Goal: Task Accomplishment & Management: Complete application form

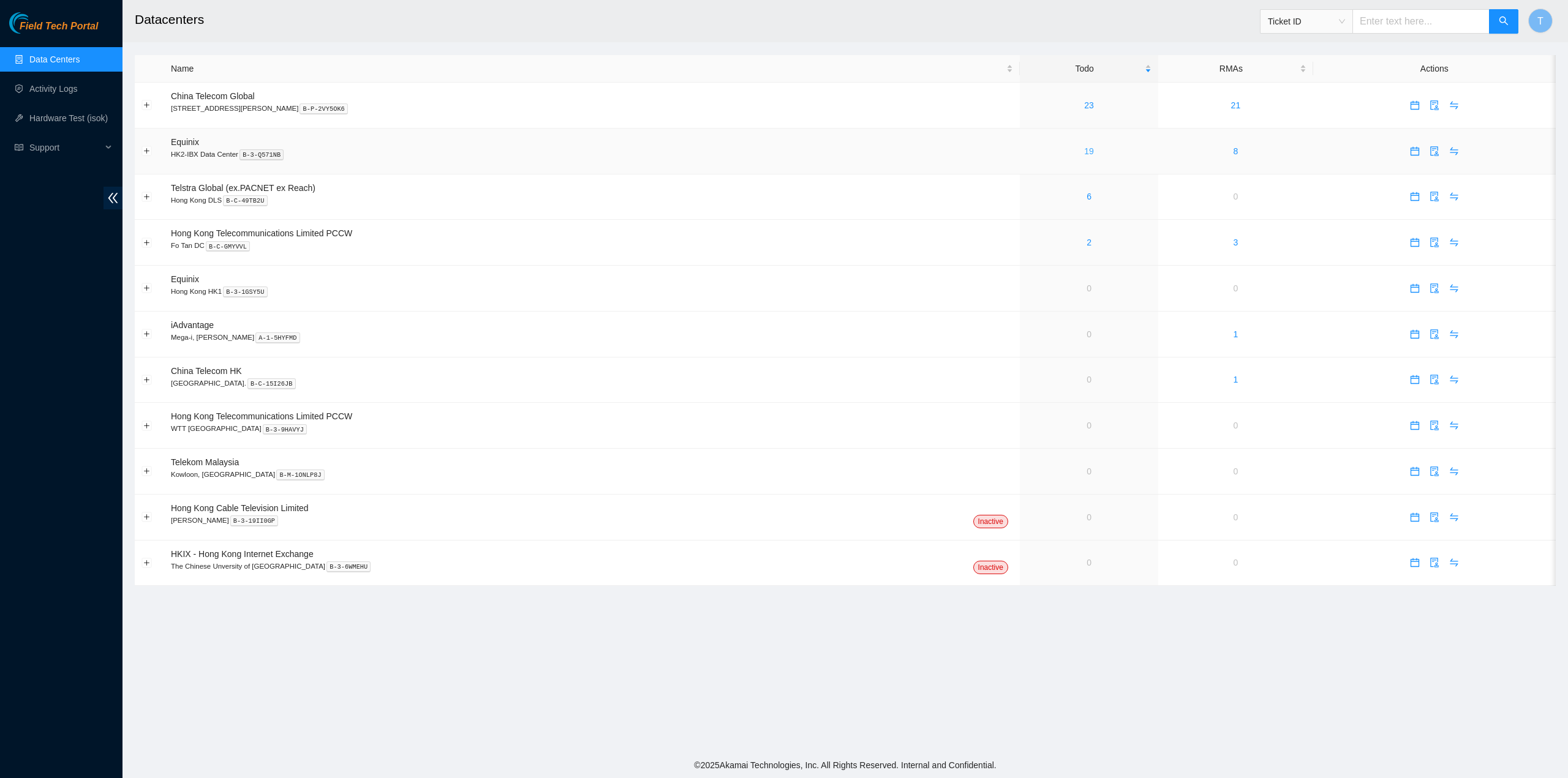
click at [1084, 147] on link "19" at bounding box center [1089, 152] width 10 height 10
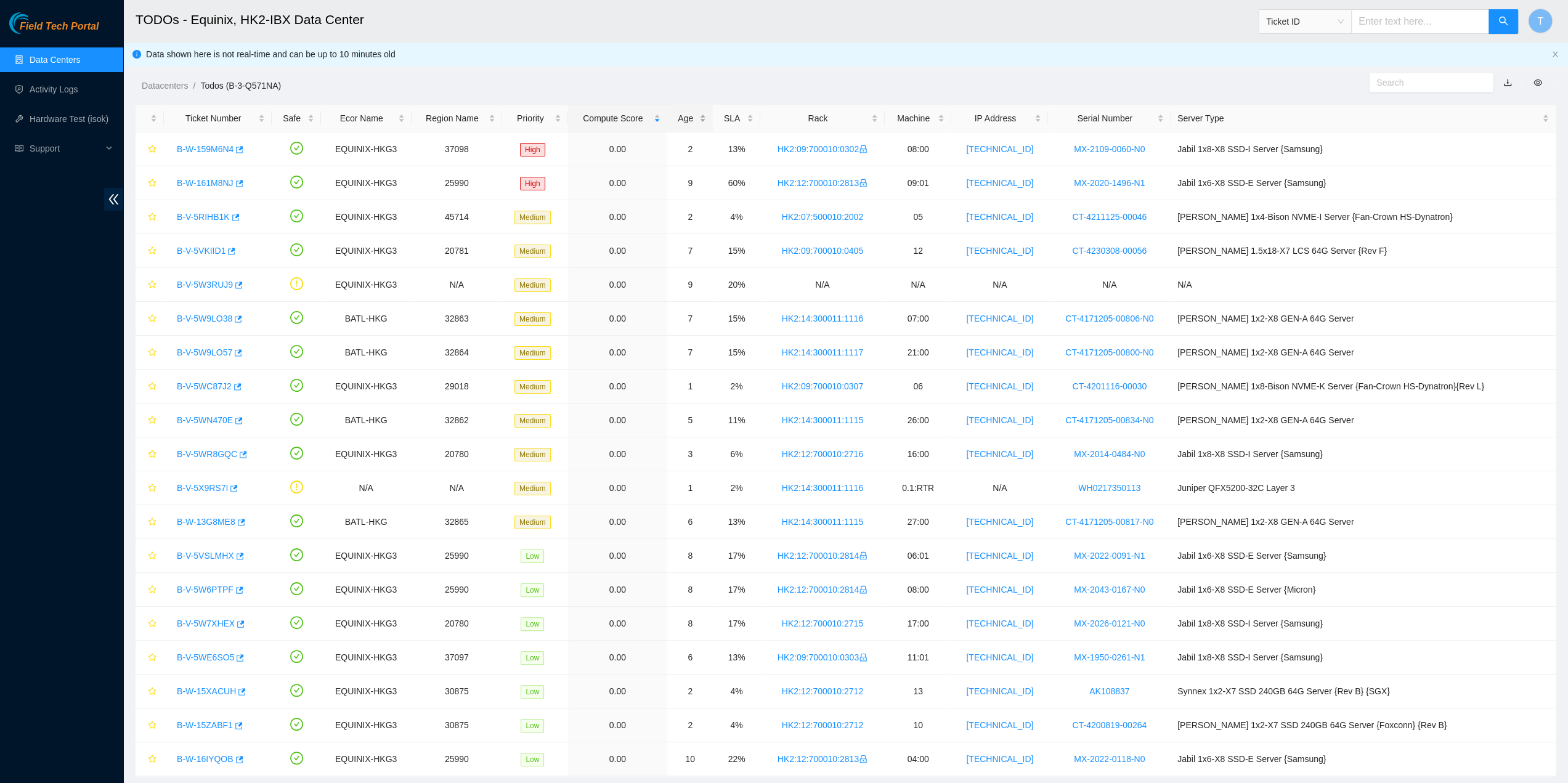
click at [706, 112] on div "Age" at bounding box center [690, 118] width 32 height 13
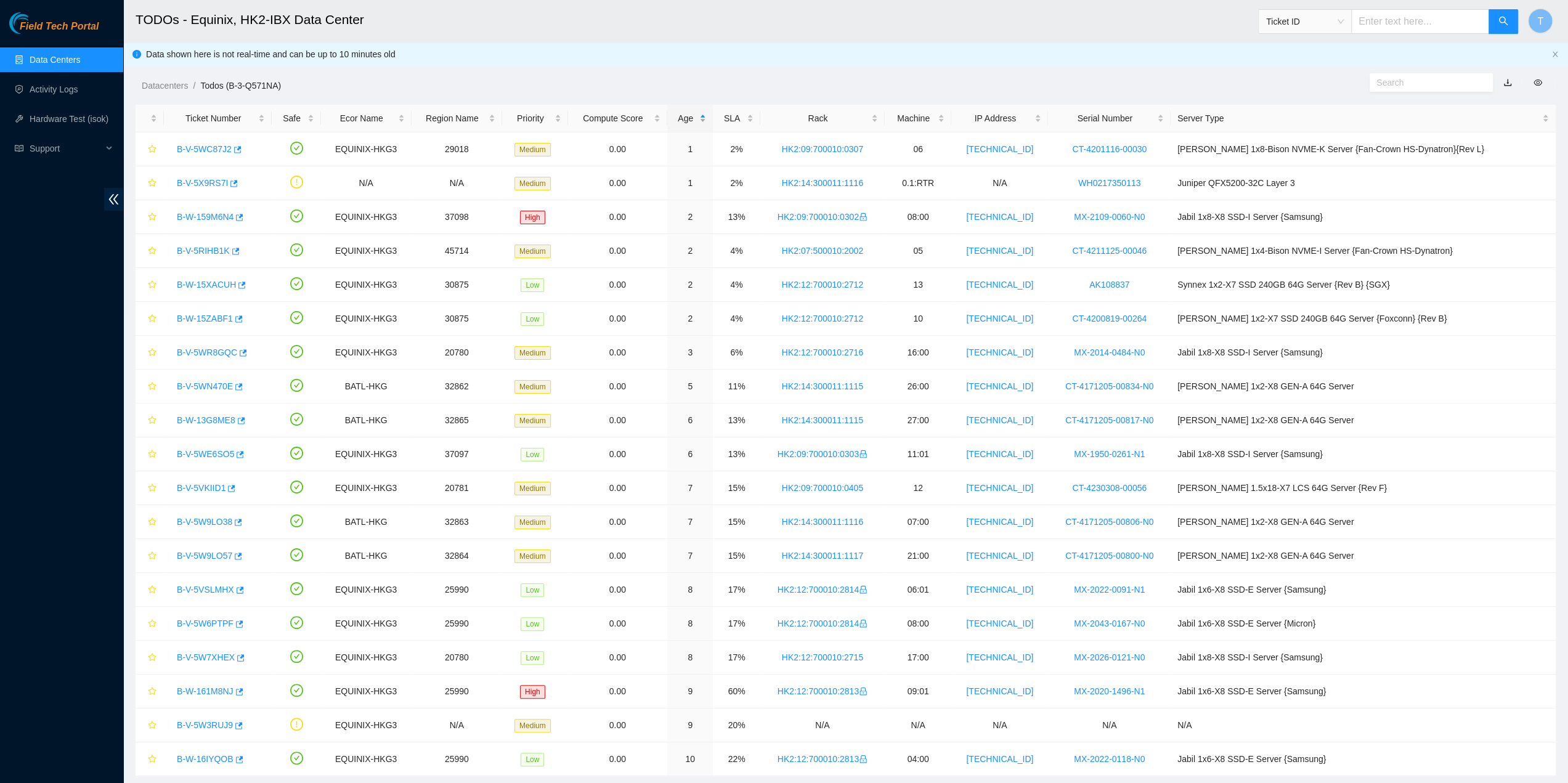
click at [706, 114] on div "Age" at bounding box center [690, 118] width 32 height 13
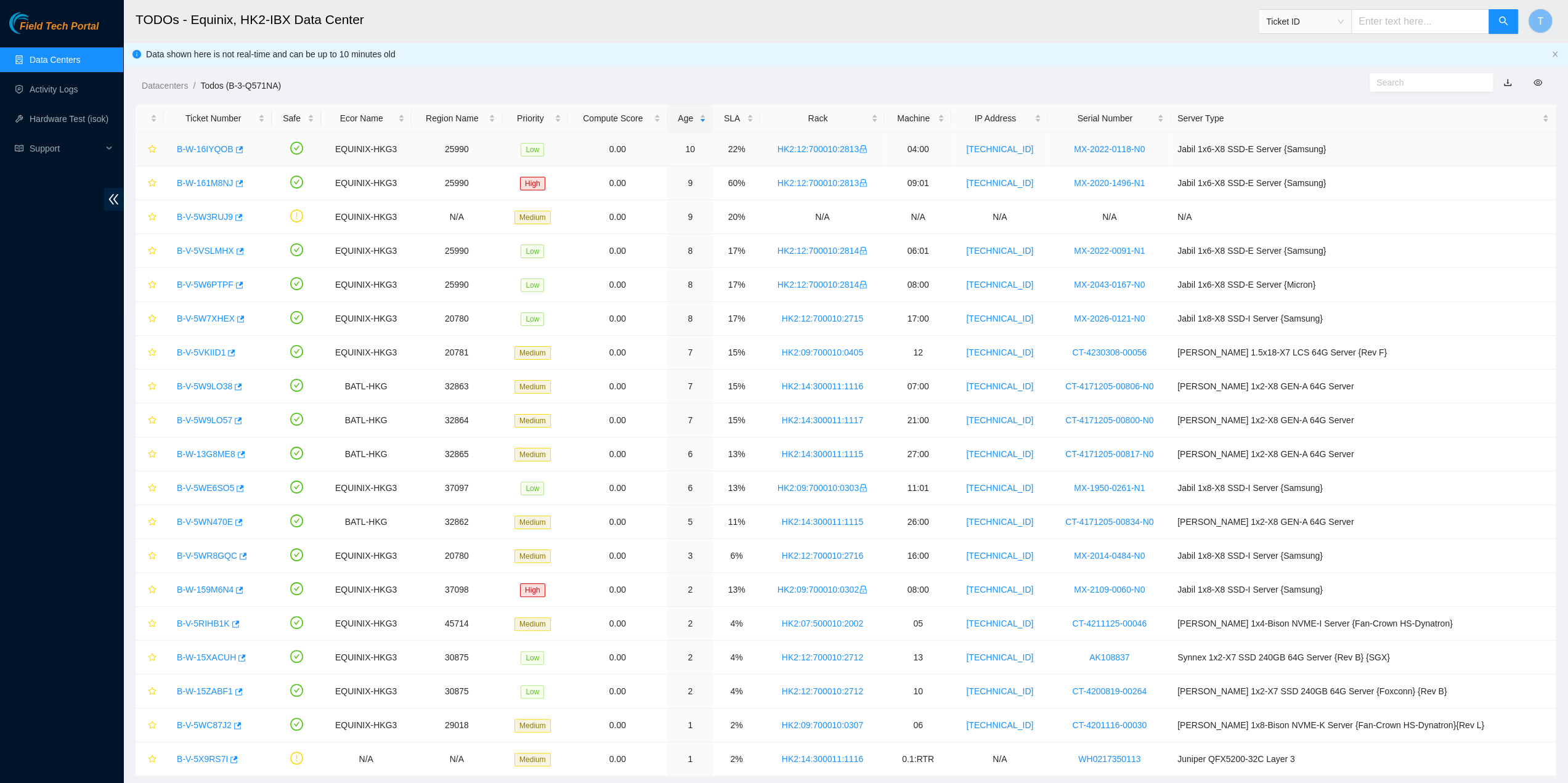
click at [197, 149] on link "B-W-16IYQOB" at bounding box center [205, 149] width 57 height 10
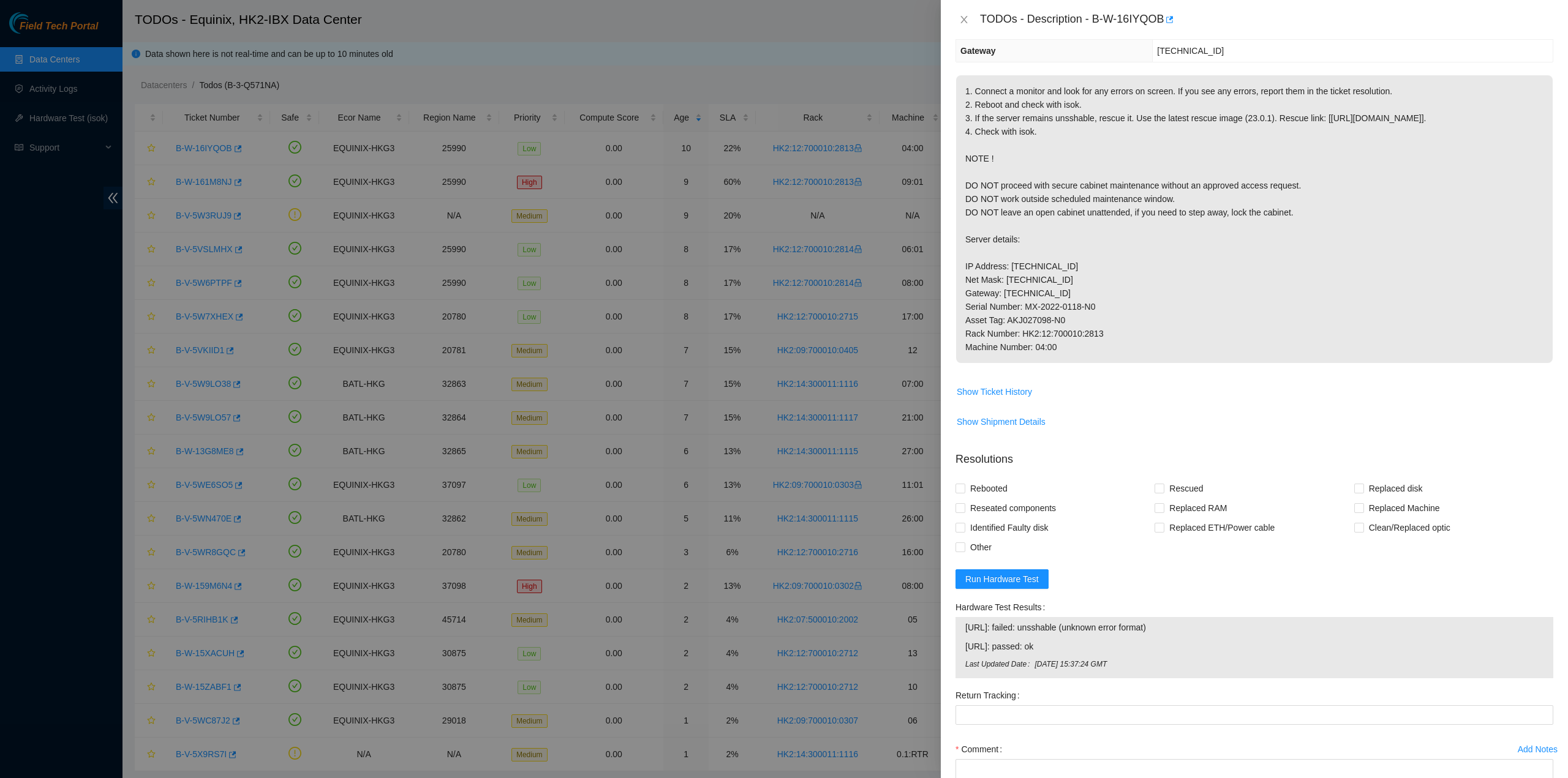
scroll to position [184, 0]
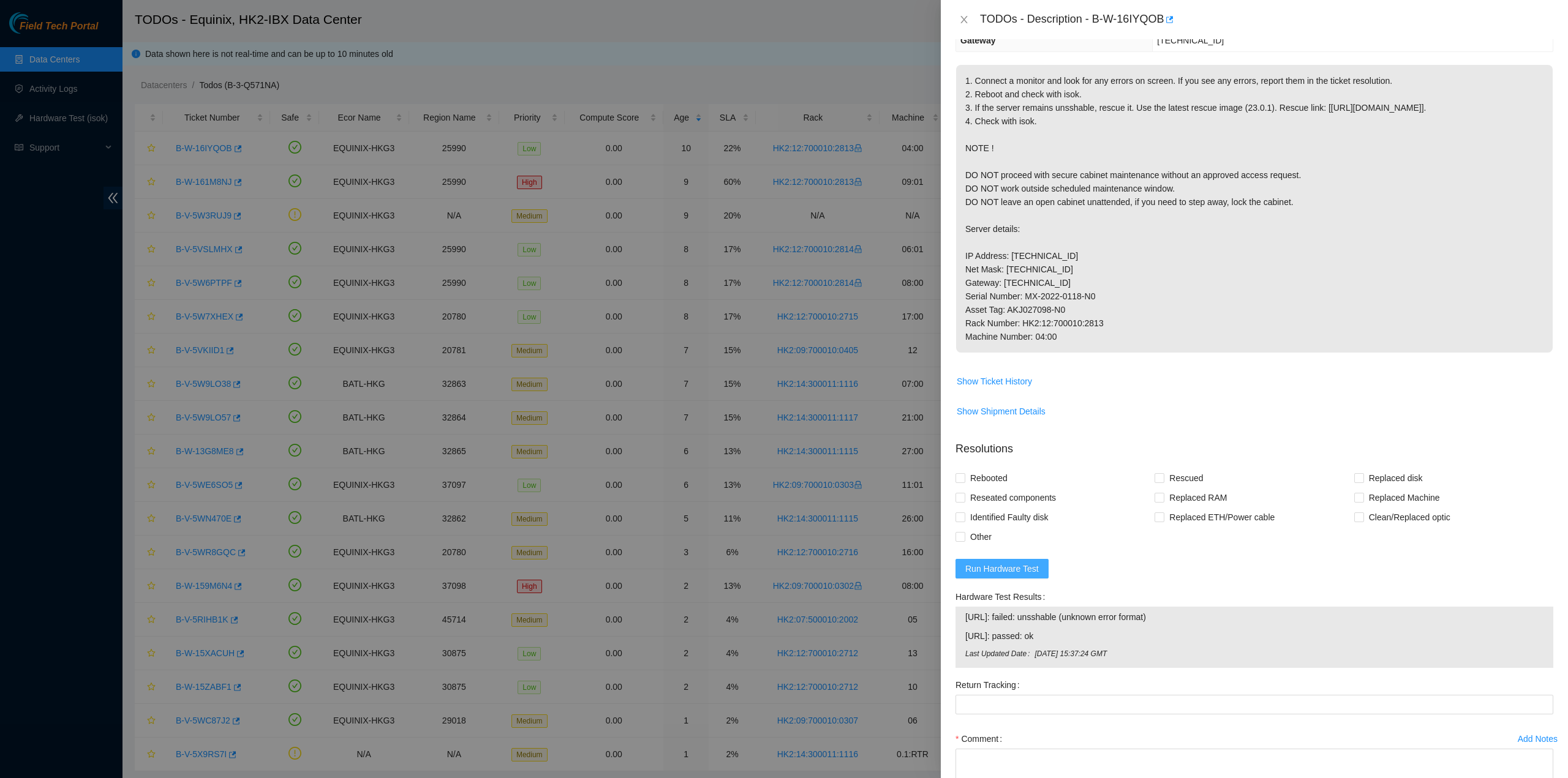
click at [1012, 575] on span "Run Hardware Test" at bounding box center [1002, 568] width 73 height 13
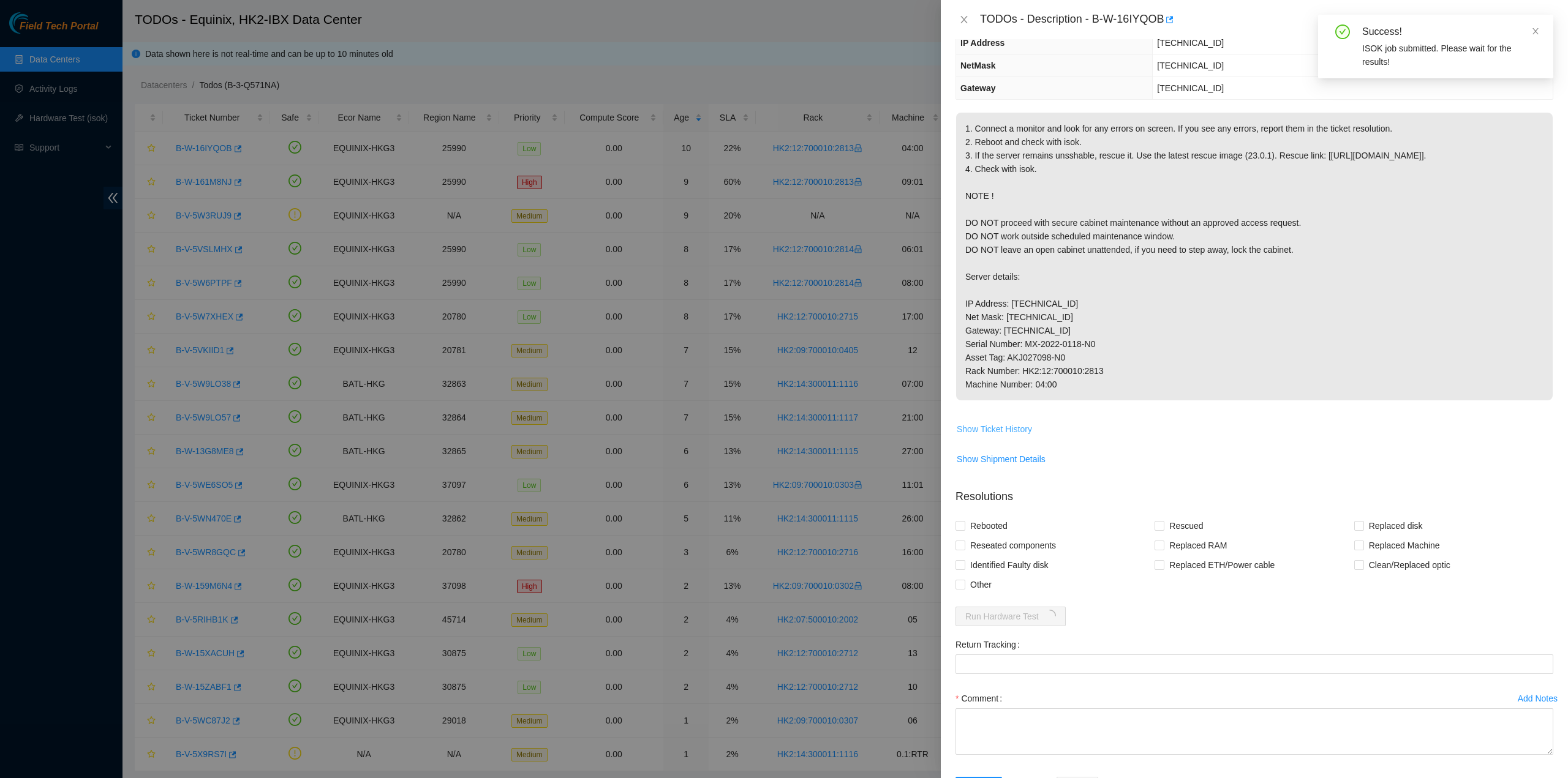
scroll to position [0, 0]
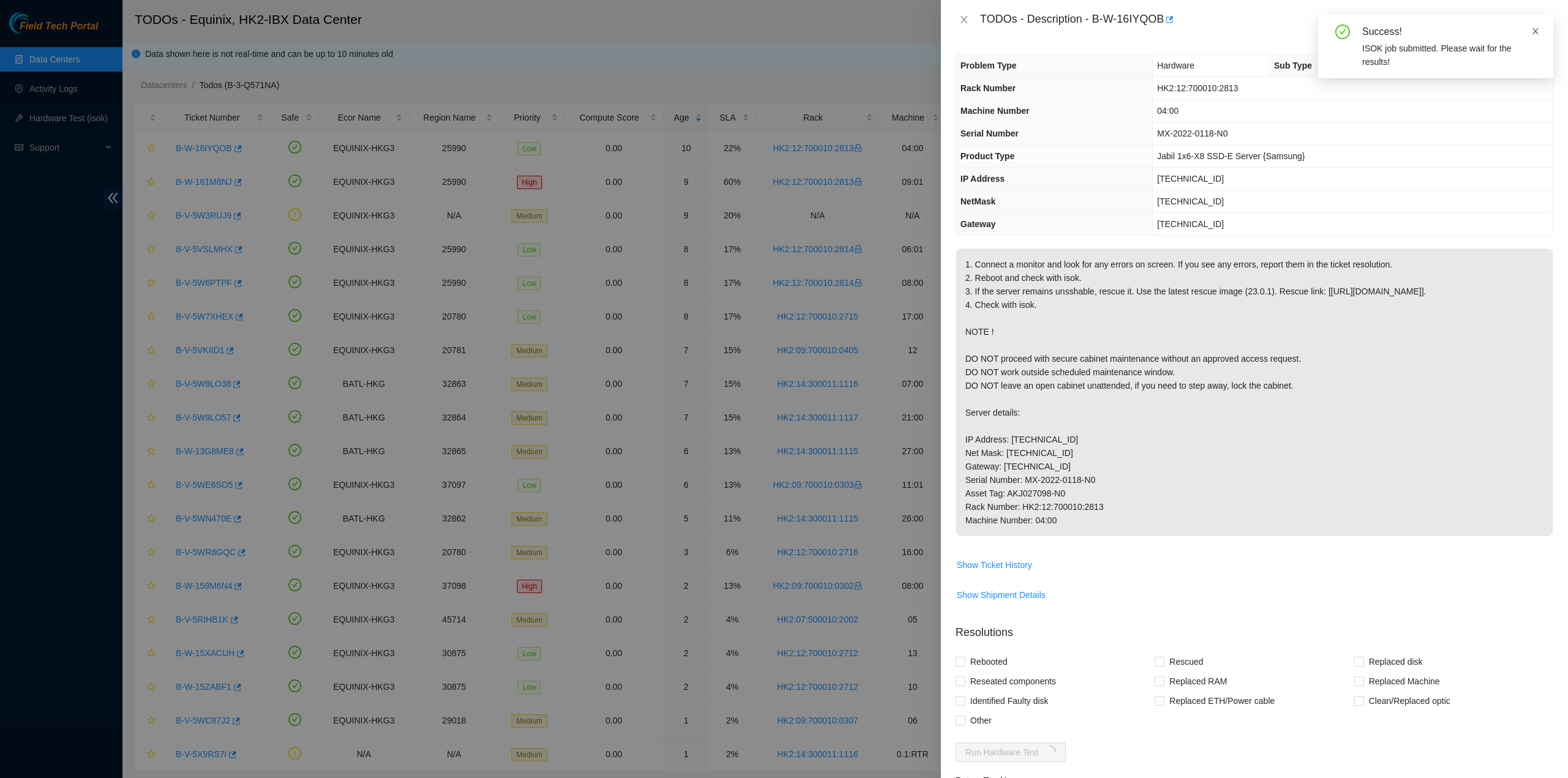
click at [1539, 32] on icon "close" at bounding box center [1536, 32] width 9 height 9
drag, startPoint x: 1095, startPoint y: 18, endPoint x: 1161, endPoint y: 24, distance: 66.3
click at [1161, 24] on div "TODOs - Description - B-W-16IYQOB" at bounding box center [1267, 20] width 574 height 20
copy div "B-W-16IYQOB"
click at [1425, 306] on p "1. Connect a monitor and look for any errors on screen. If you see any errors, …" at bounding box center [1255, 393] width 596 height 288
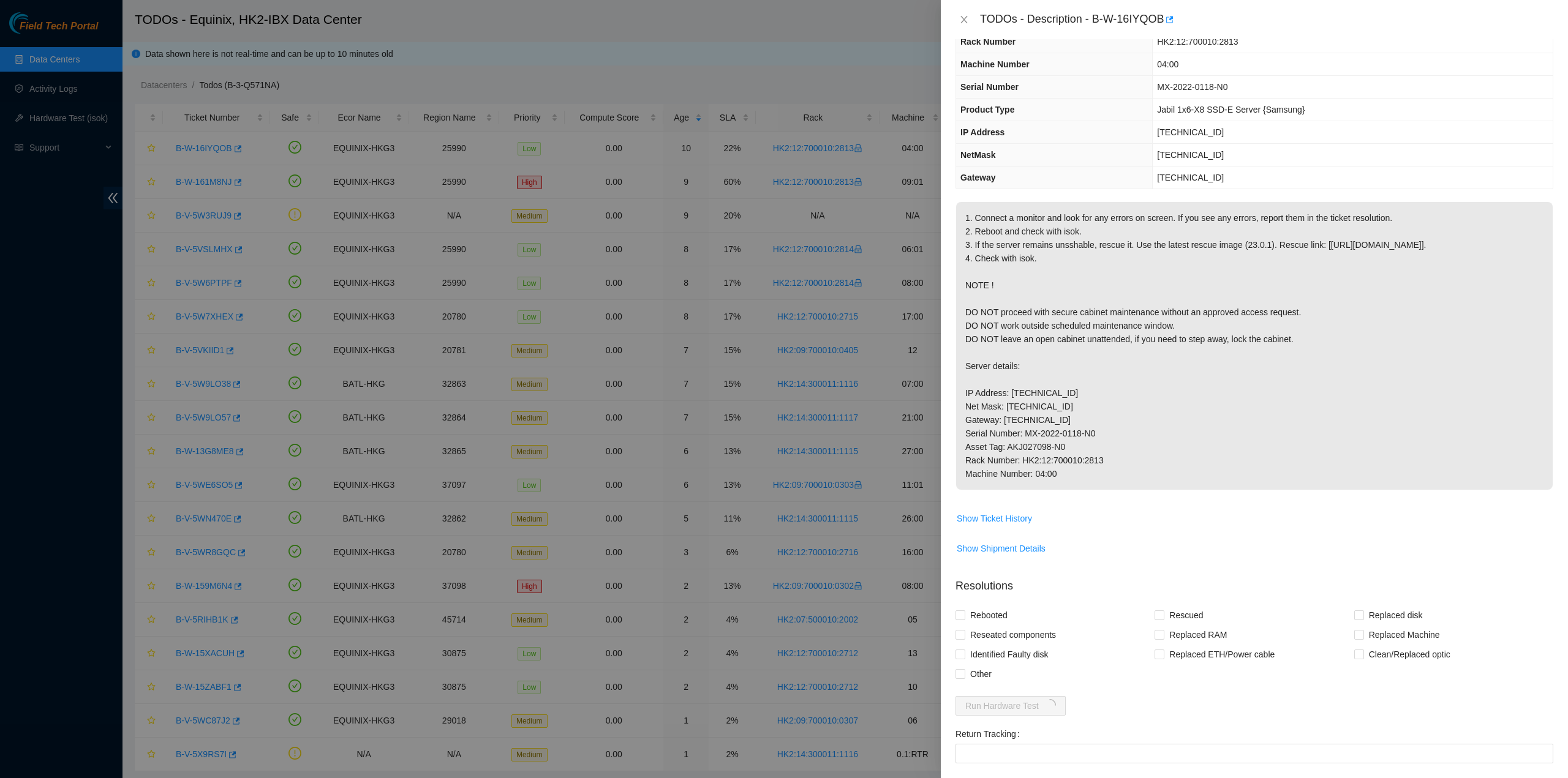
scroll to position [235, 0]
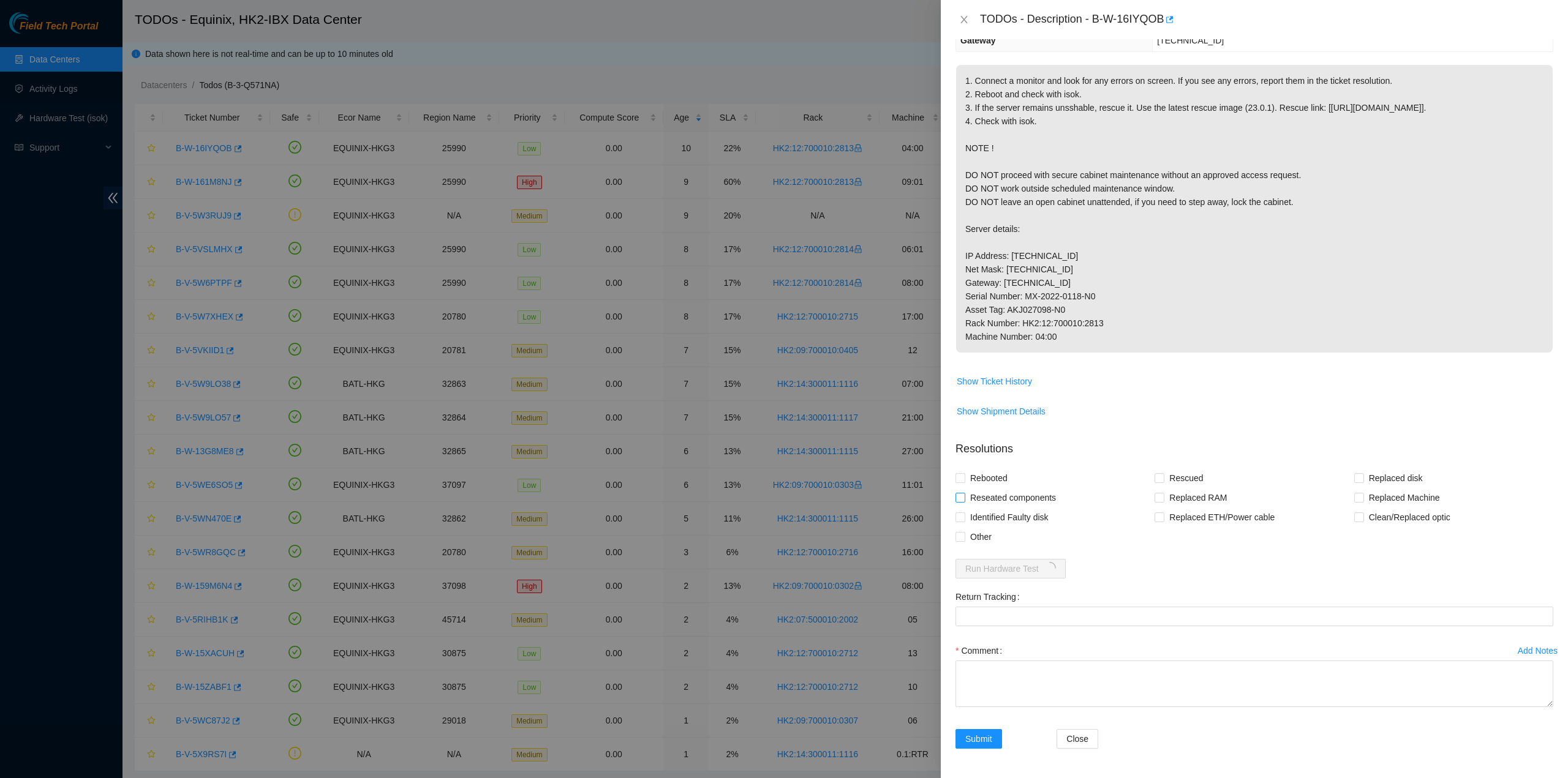
click at [989, 490] on span "Reseated components" at bounding box center [1013, 498] width 95 height 20
click at [964, 493] on input "Reseated components" at bounding box center [960, 498] width 9 height 9
checkbox input "true"
click at [977, 477] on span "Rebooted" at bounding box center [989, 478] width 47 height 20
click at [964, 477] on input "Rebooted" at bounding box center [960, 478] width 9 height 9
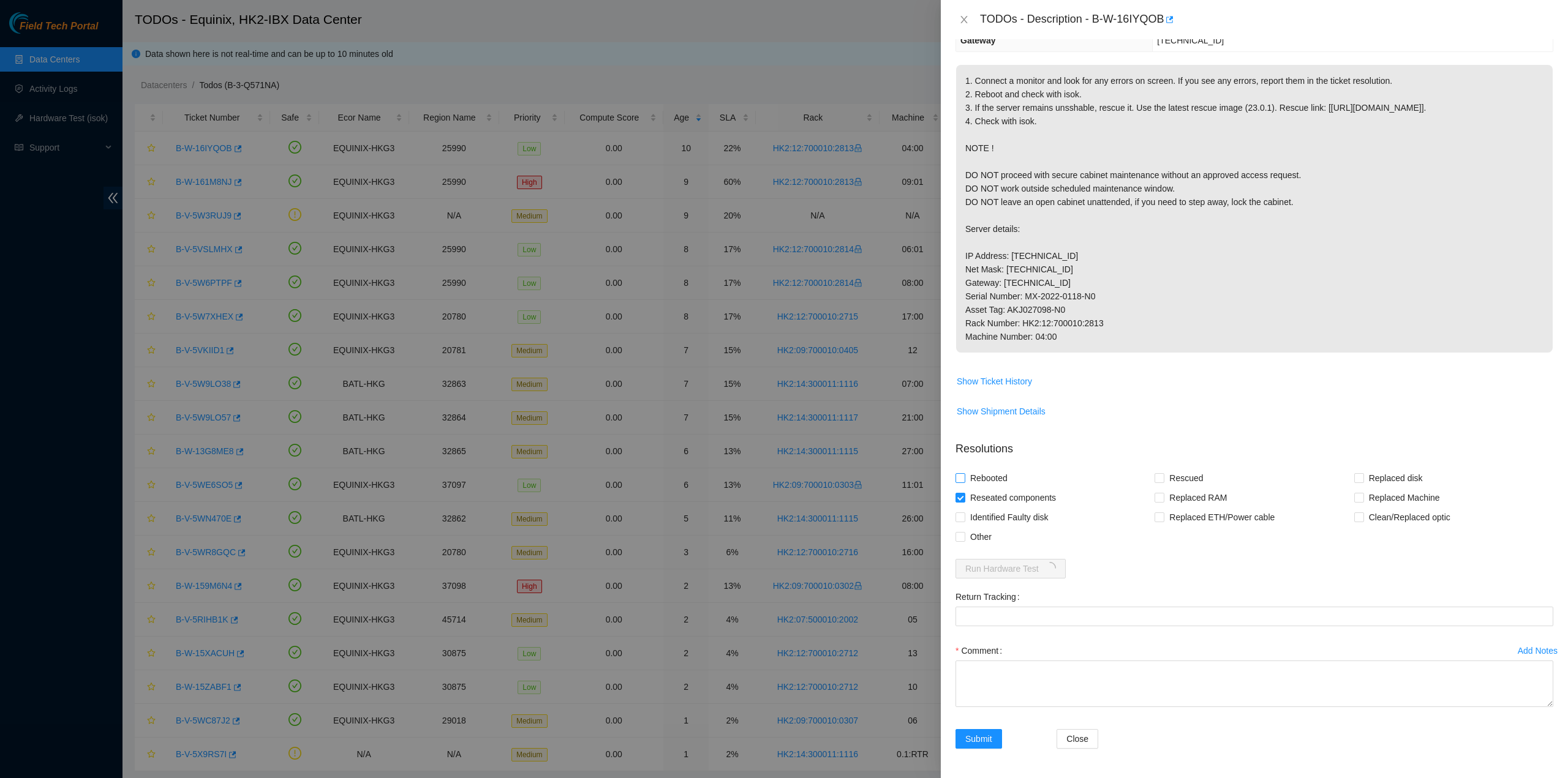
checkbox input "true"
click at [1171, 476] on label "Rescued" at bounding box center [1181, 478] width 53 height 20
click at [1163, 476] on input "Rescued" at bounding box center [1159, 478] width 9 height 9
click at [1171, 477] on span "Rescued" at bounding box center [1186, 478] width 44 height 20
click at [1163, 477] on input "Rescued" at bounding box center [1159, 478] width 9 height 9
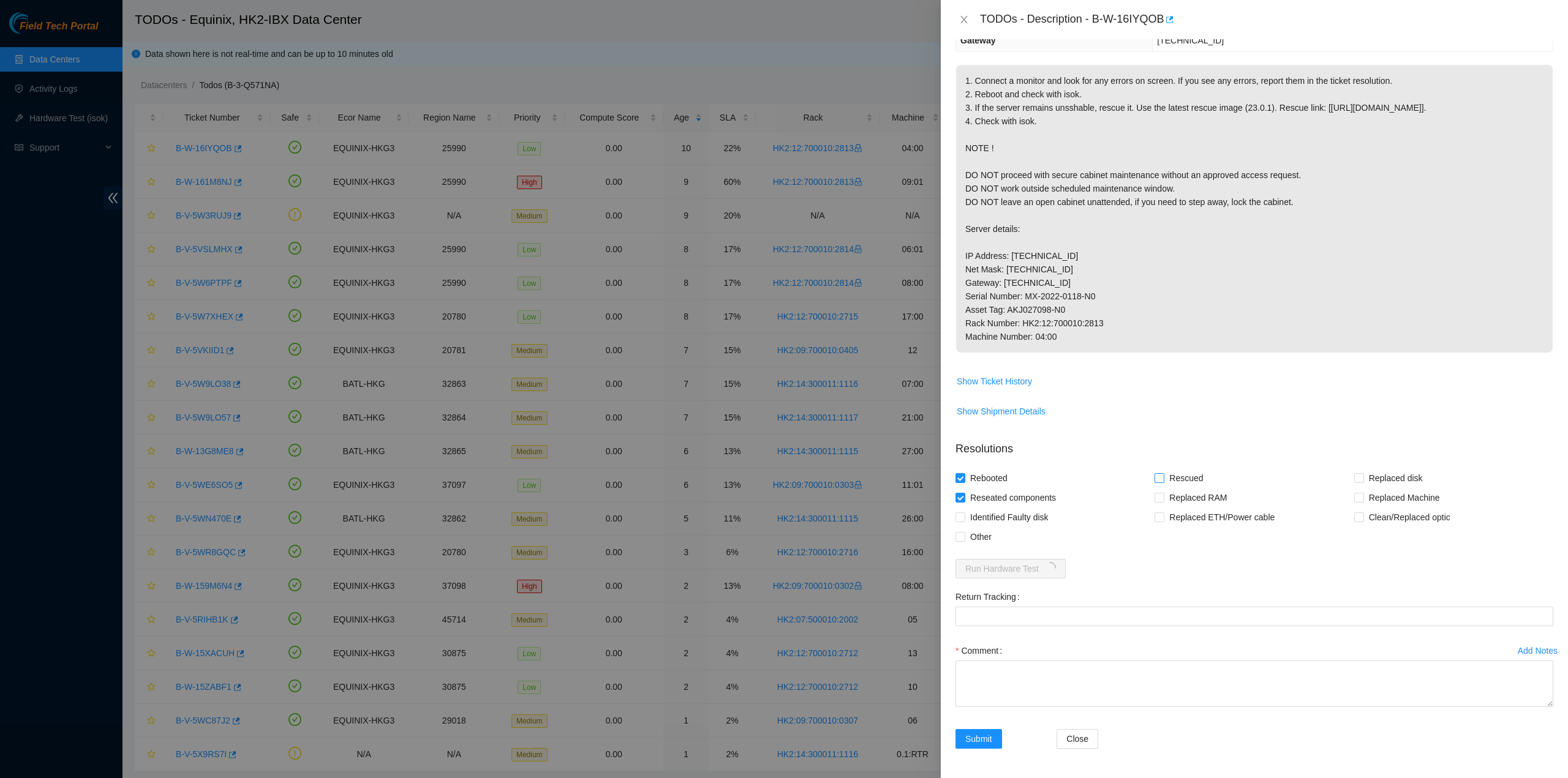
click at [1161, 473] on label "Rescued" at bounding box center [1181, 478] width 53 height 20
click at [1161, 474] on input "Rescued" at bounding box center [1159, 478] width 9 height 9
checkbox input "true"
drag, startPoint x: 1035, startPoint y: 701, endPoint x: 1046, endPoint y: 684, distance: 20.2
click at [1035, 700] on textarea "Comment" at bounding box center [1255, 684] width 598 height 47
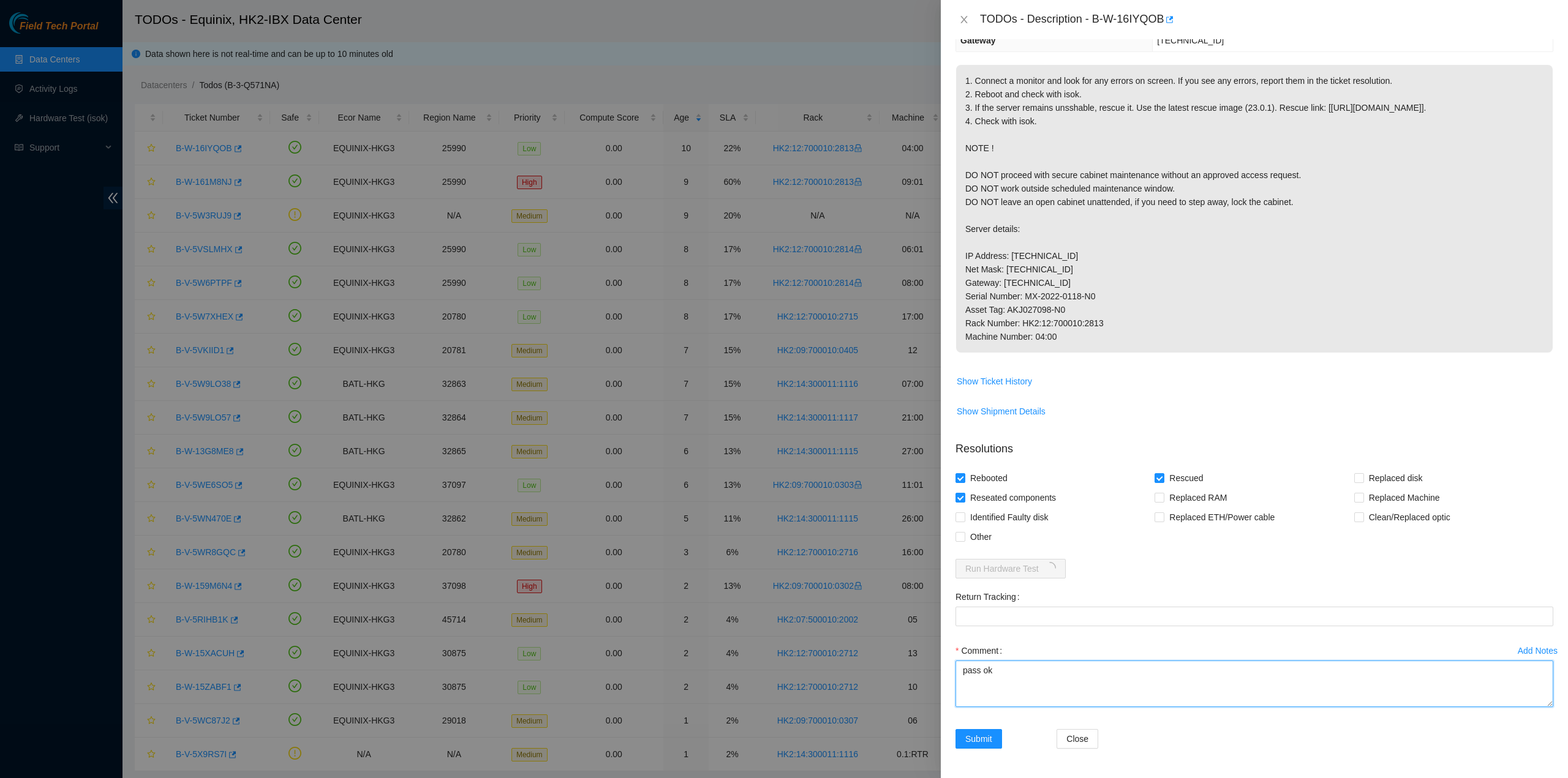
type textarea "pass ok"
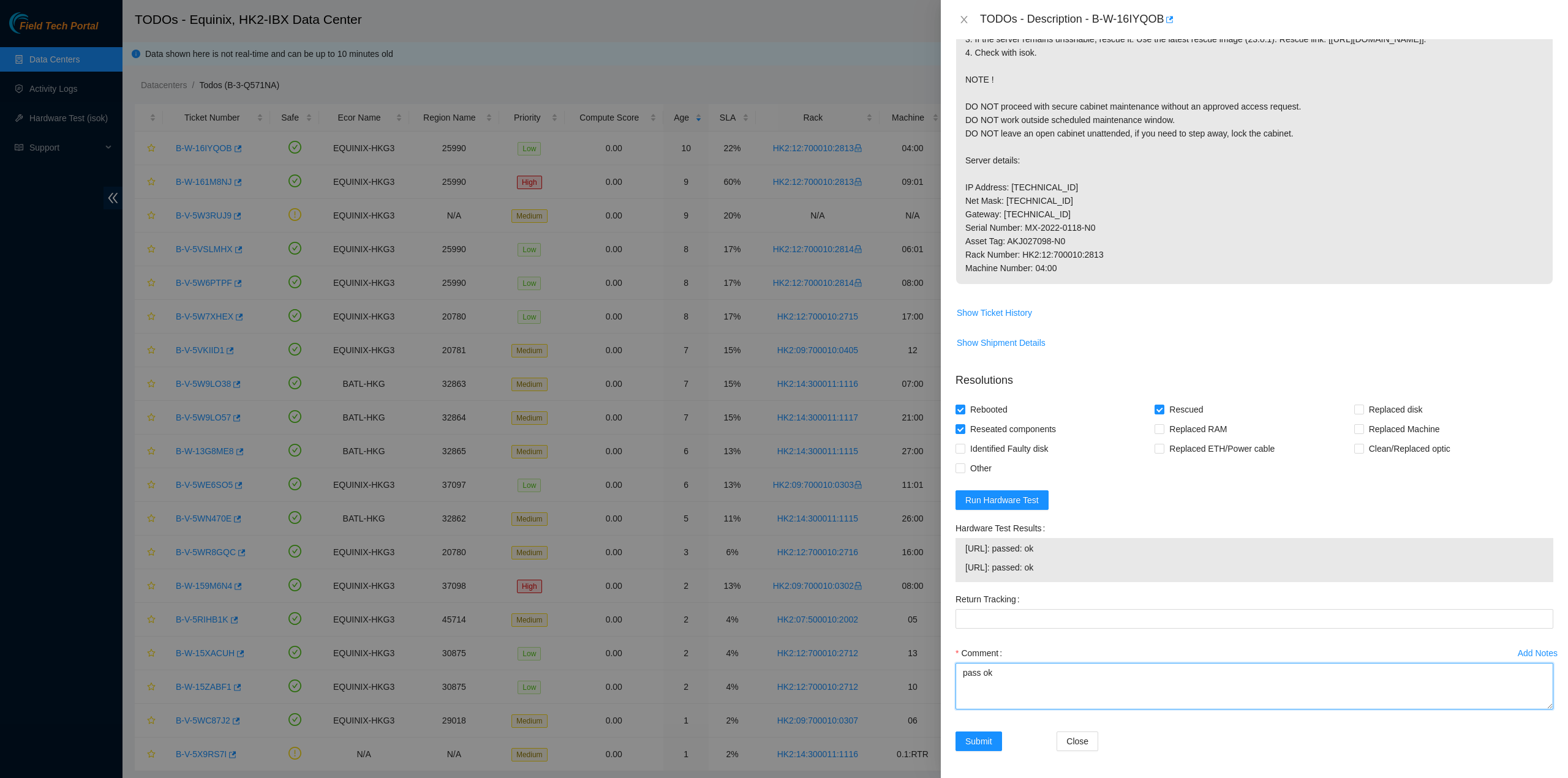
scroll to position [306, 0]
click at [987, 735] on span "Submit" at bounding box center [979, 739] width 27 height 13
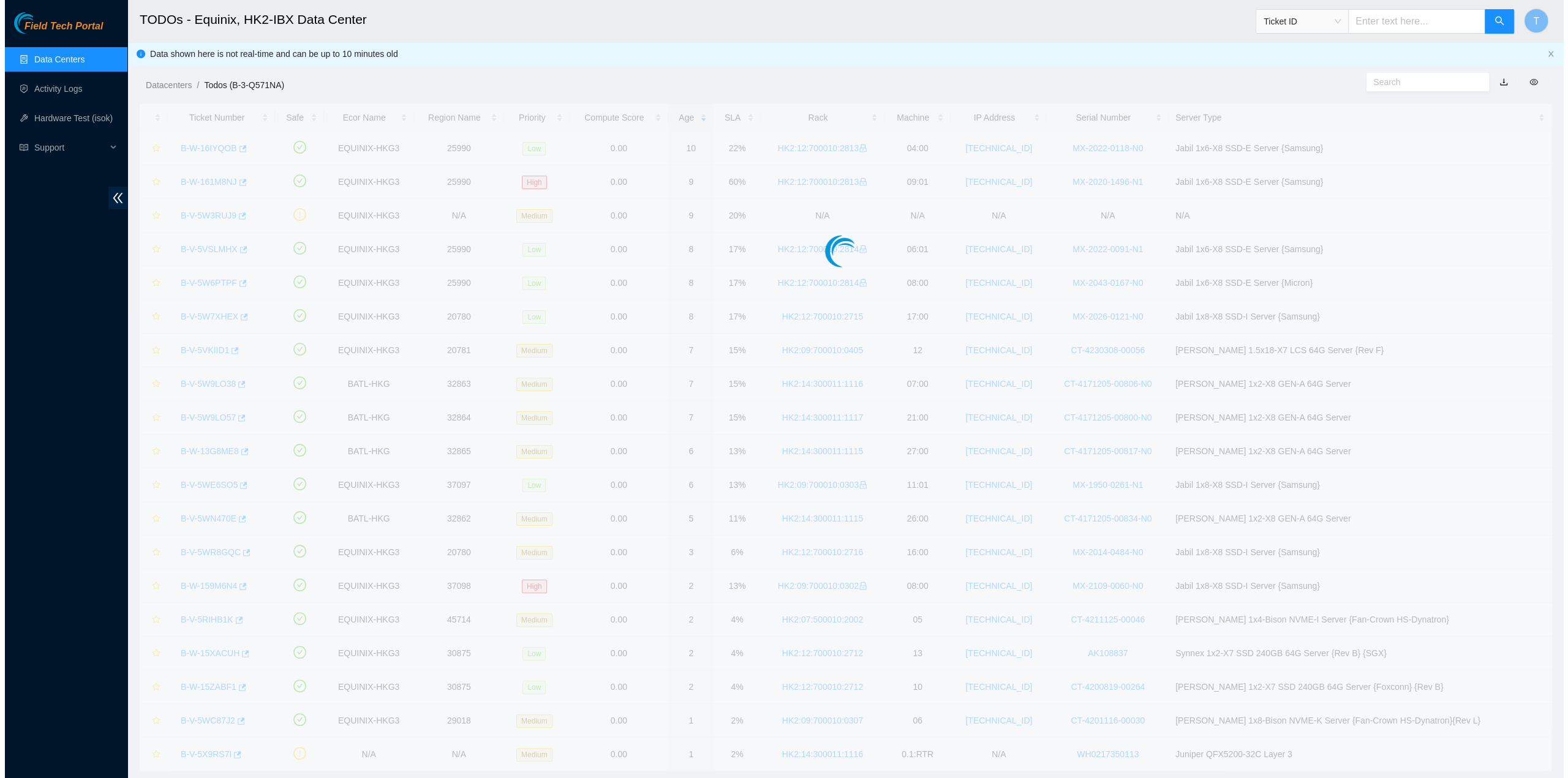
scroll to position [0, 0]
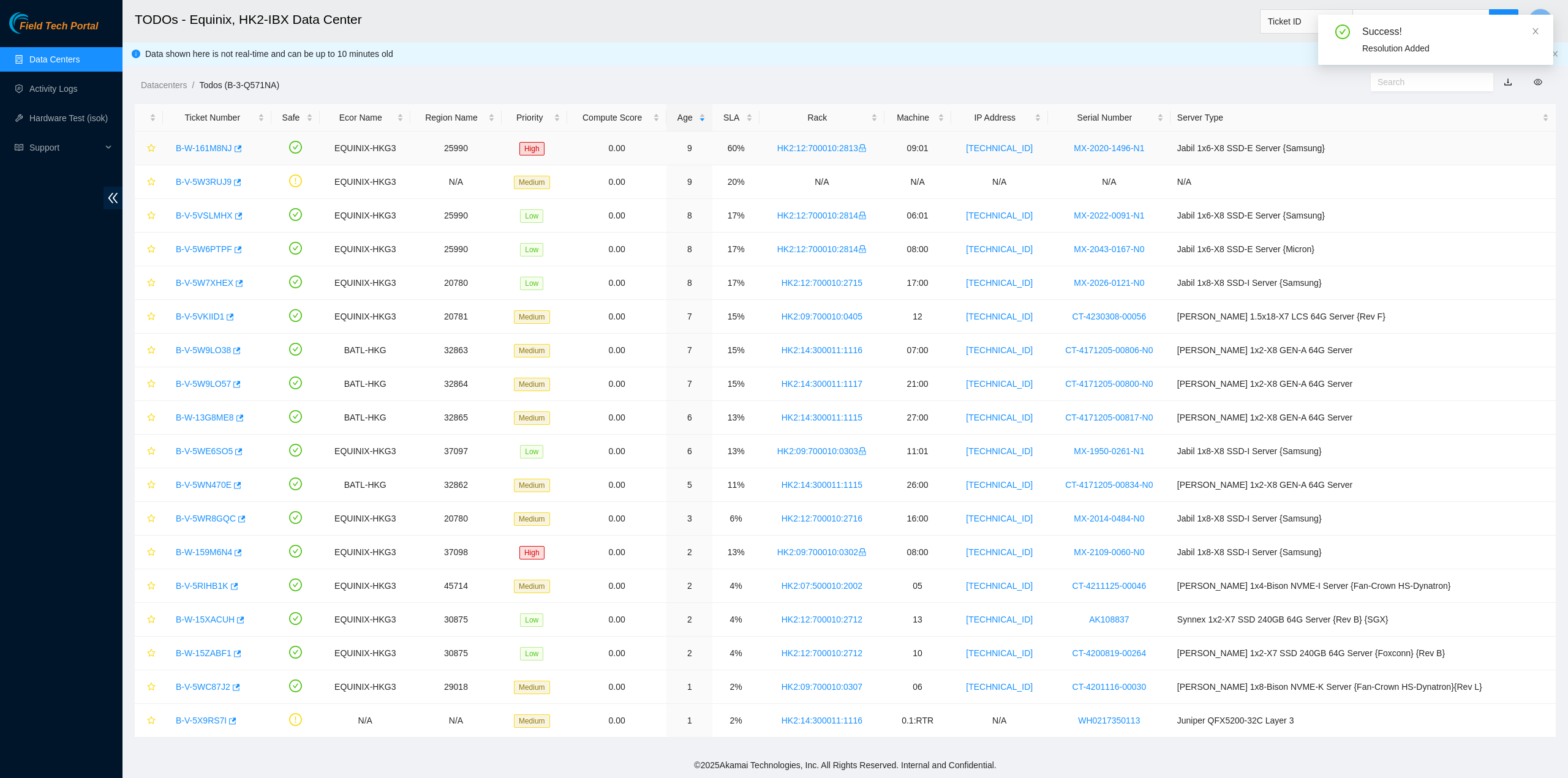
click at [212, 148] on link "B-W-161M8NJ" at bounding box center [203, 148] width 56 height 10
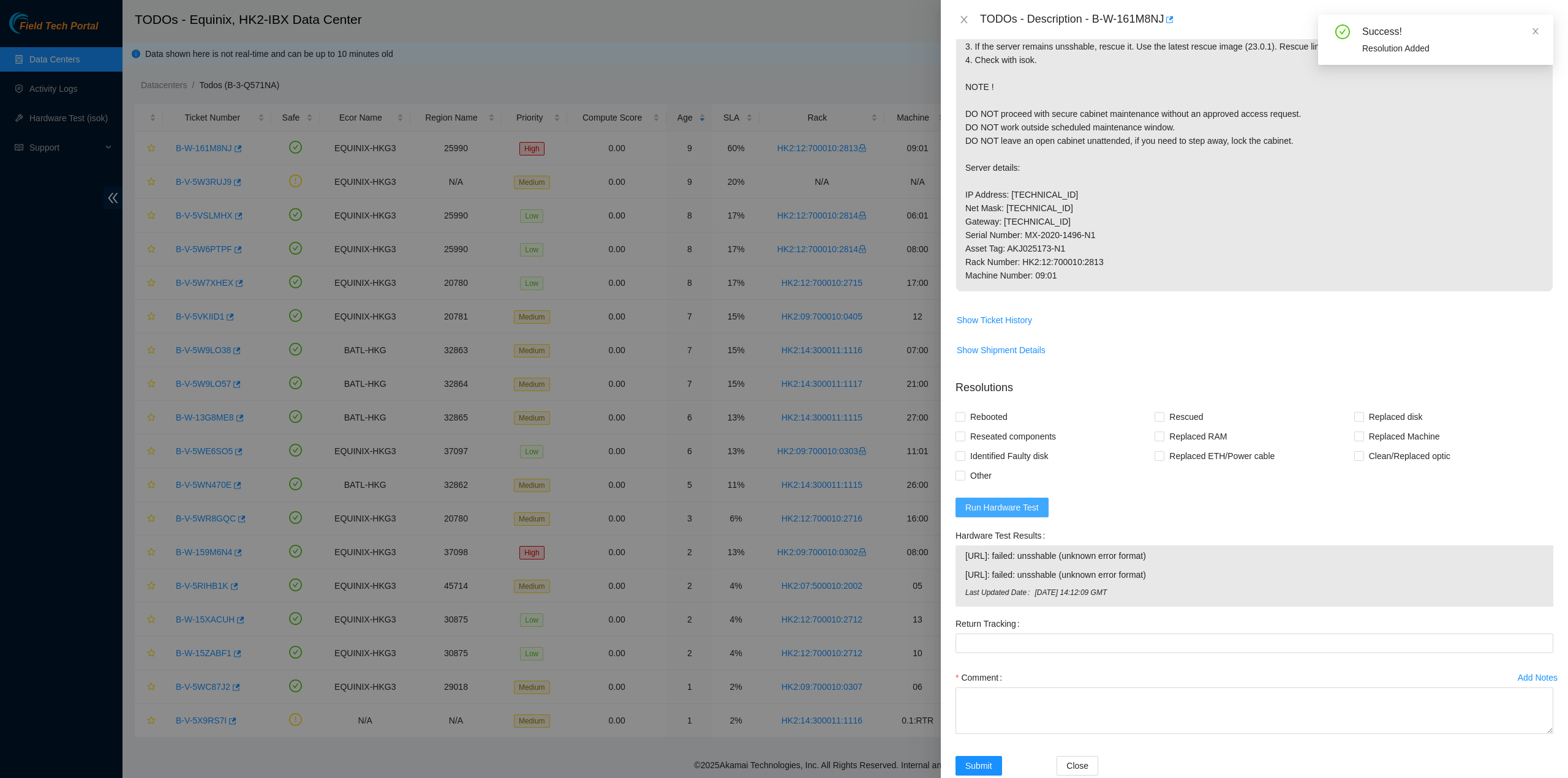
click at [1011, 515] on span "Run Hardware Test" at bounding box center [1002, 507] width 73 height 13
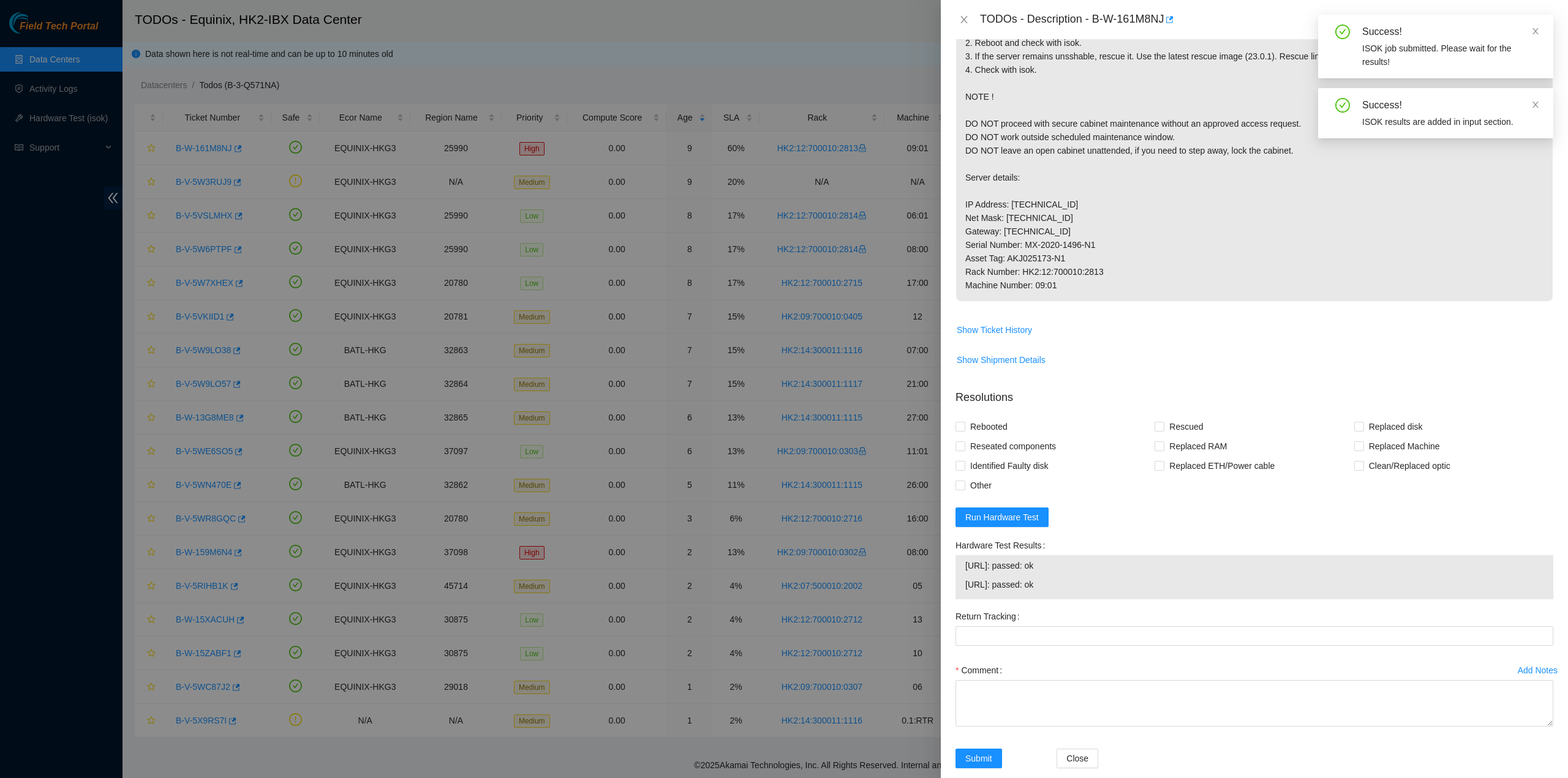
scroll to position [245, 0]
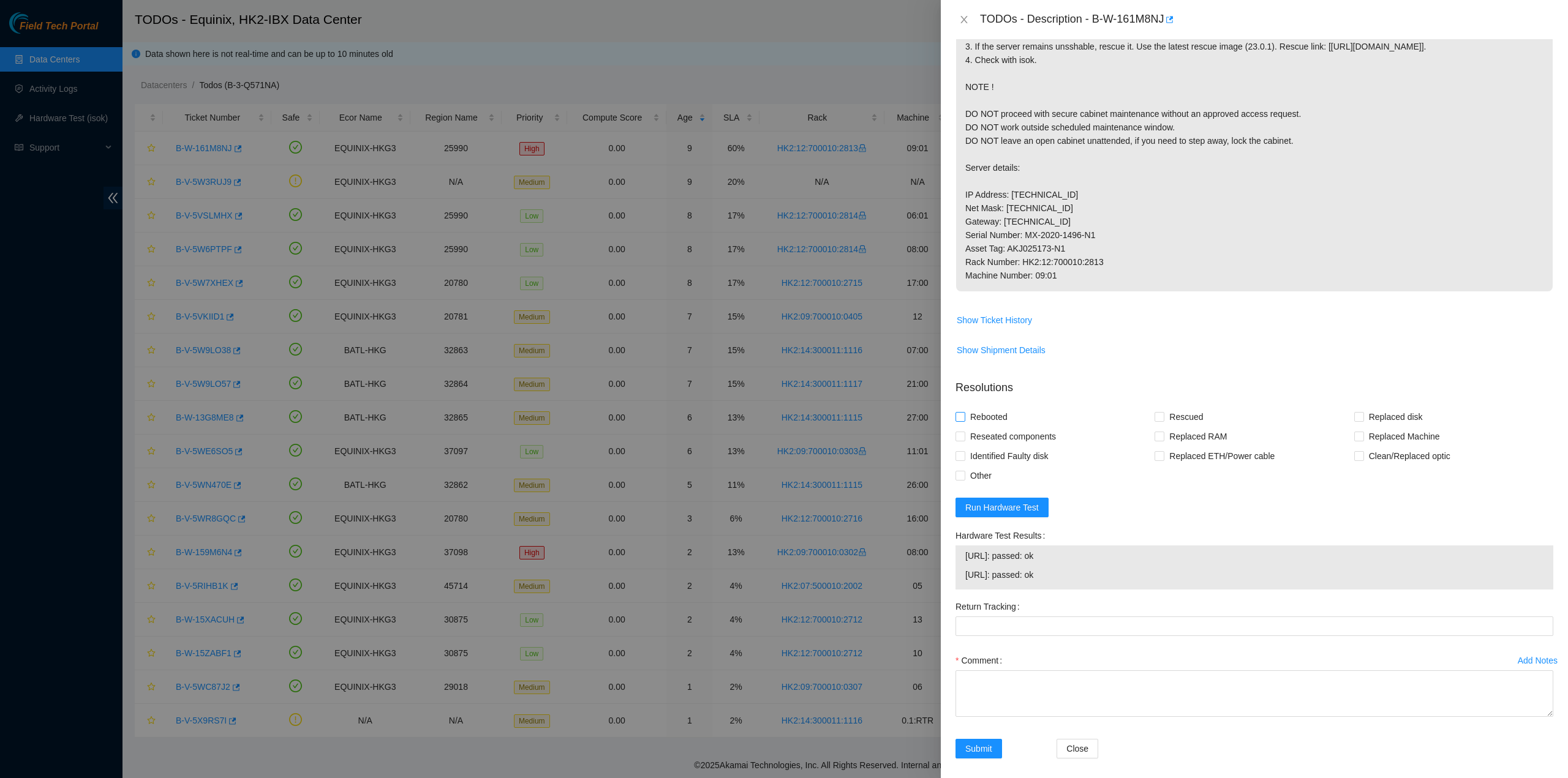
drag, startPoint x: 976, startPoint y: 484, endPoint x: 979, endPoint y: 472, distance: 12.4
click at [977, 446] on span "Reseated components" at bounding box center [1013, 436] width 95 height 20
click at [964, 440] on input "Reseated components" at bounding box center [960, 436] width 9 height 9
checkbox input "true"
click at [979, 427] on span "Rebooted" at bounding box center [989, 417] width 47 height 20
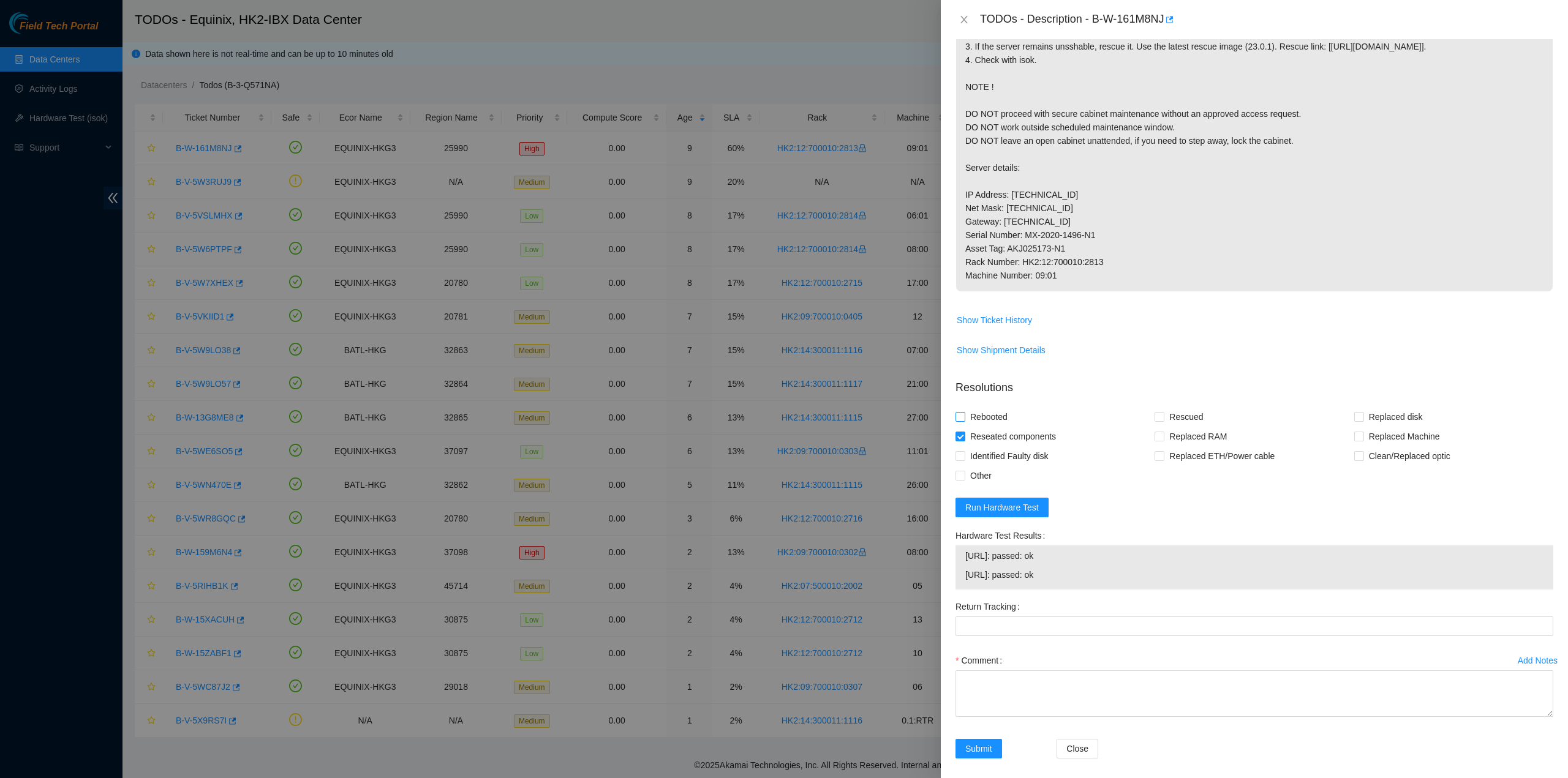
click at [964, 421] on input "Rebooted" at bounding box center [960, 417] width 9 height 9
checkbox input "true"
click at [1183, 427] on span "Rescued" at bounding box center [1186, 417] width 44 height 20
click at [1163, 421] on input "Rescued" at bounding box center [1159, 417] width 9 height 9
checkbox input "true"
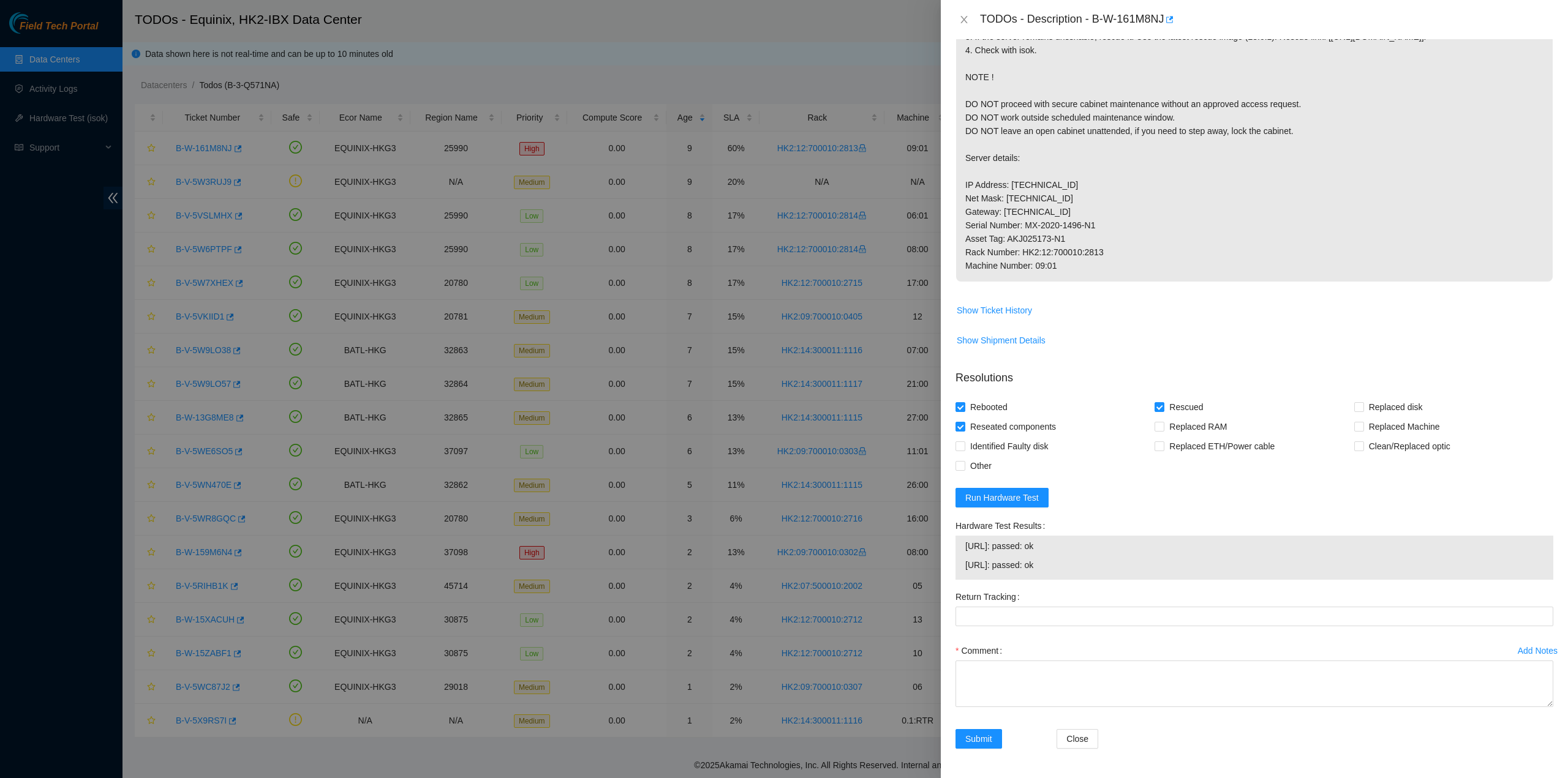
scroll to position [306, 0]
drag, startPoint x: 995, startPoint y: 659, endPoint x: 991, endPoint y: 667, distance: 8.9
click at [994, 659] on label "Comment" at bounding box center [981, 650] width 51 height 20
click at [994, 661] on textarea "Comment" at bounding box center [1255, 684] width 598 height 47
click at [989, 672] on textarea "Comment" at bounding box center [1255, 684] width 598 height 47
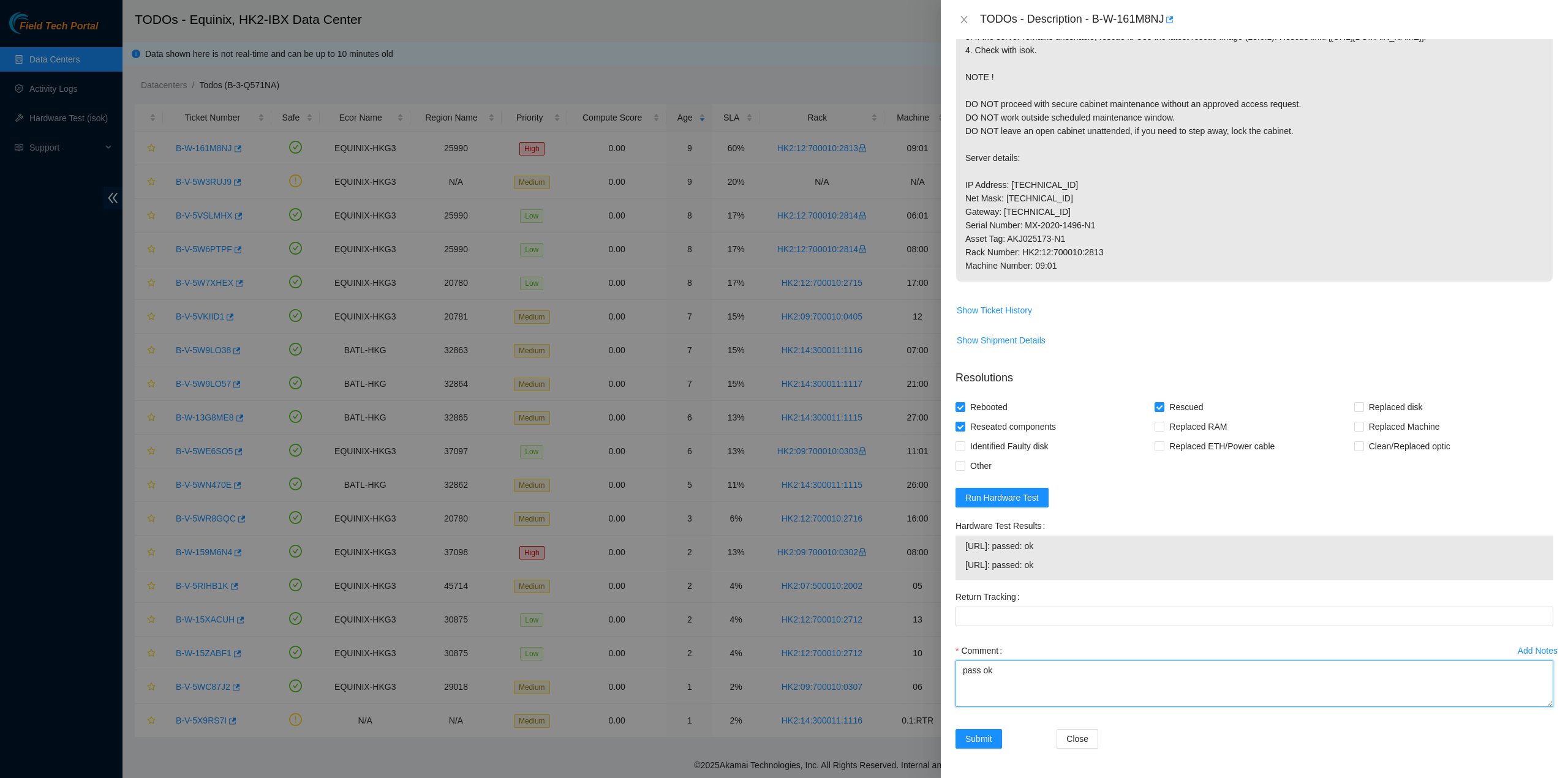
type textarea "pass ok"
drag, startPoint x: 1095, startPoint y: 16, endPoint x: 1165, endPoint y: 28, distance: 71.0
click at [1165, 28] on div "TODOs - Description - B-W-161M8NJ" at bounding box center [1267, 20] width 574 height 20
copy div "B-W-161M8NJ"
click at [962, 719] on div "Add Notes Comment pass ok" at bounding box center [1255, 685] width 608 height 88
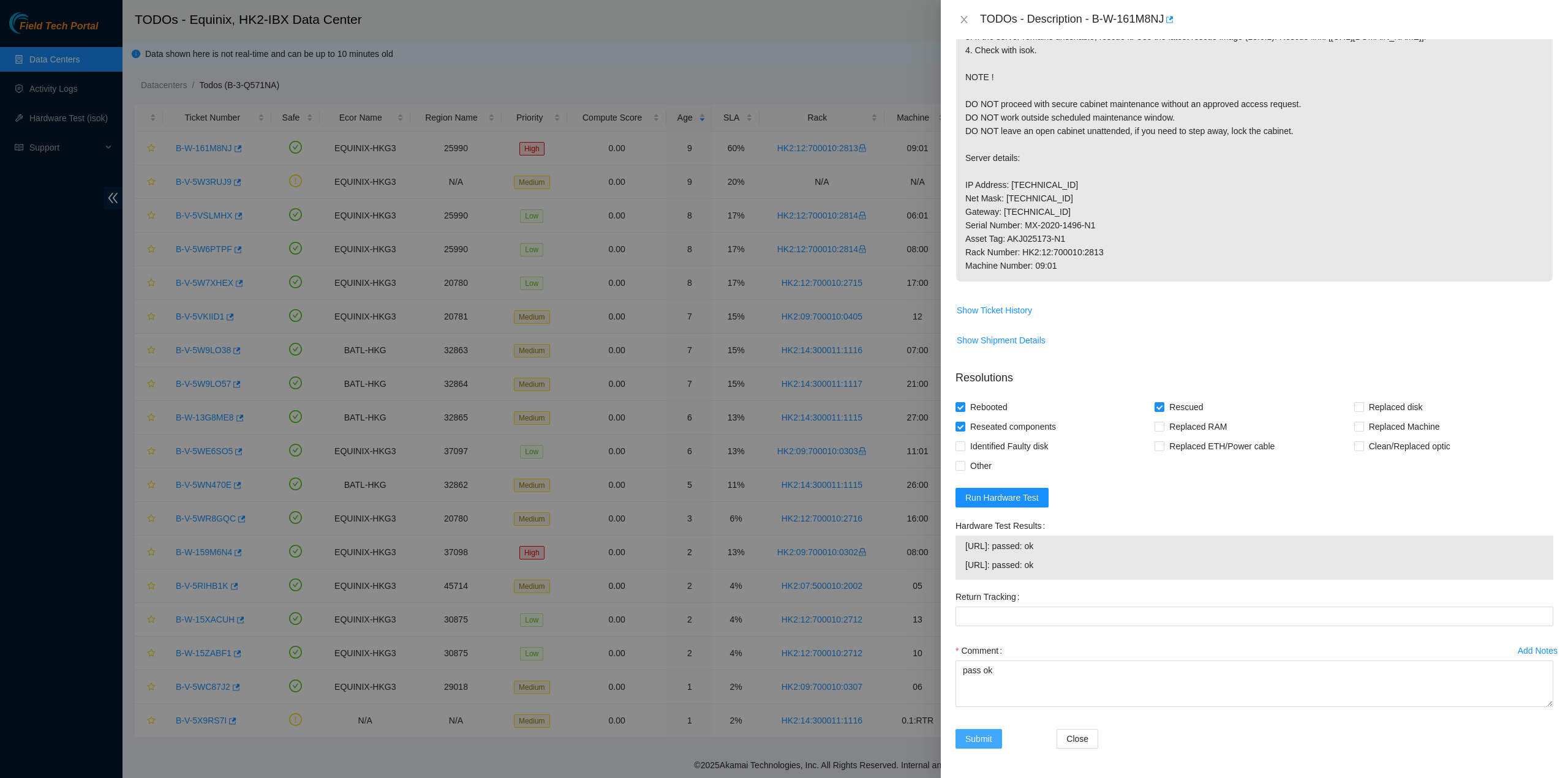
click at [975, 734] on span "Submit" at bounding box center [979, 739] width 27 height 13
click at [1135, 123] on p "1. Connect a monitor and look for any errors on screen. If you see any errors, …" at bounding box center [1255, 138] width 596 height 288
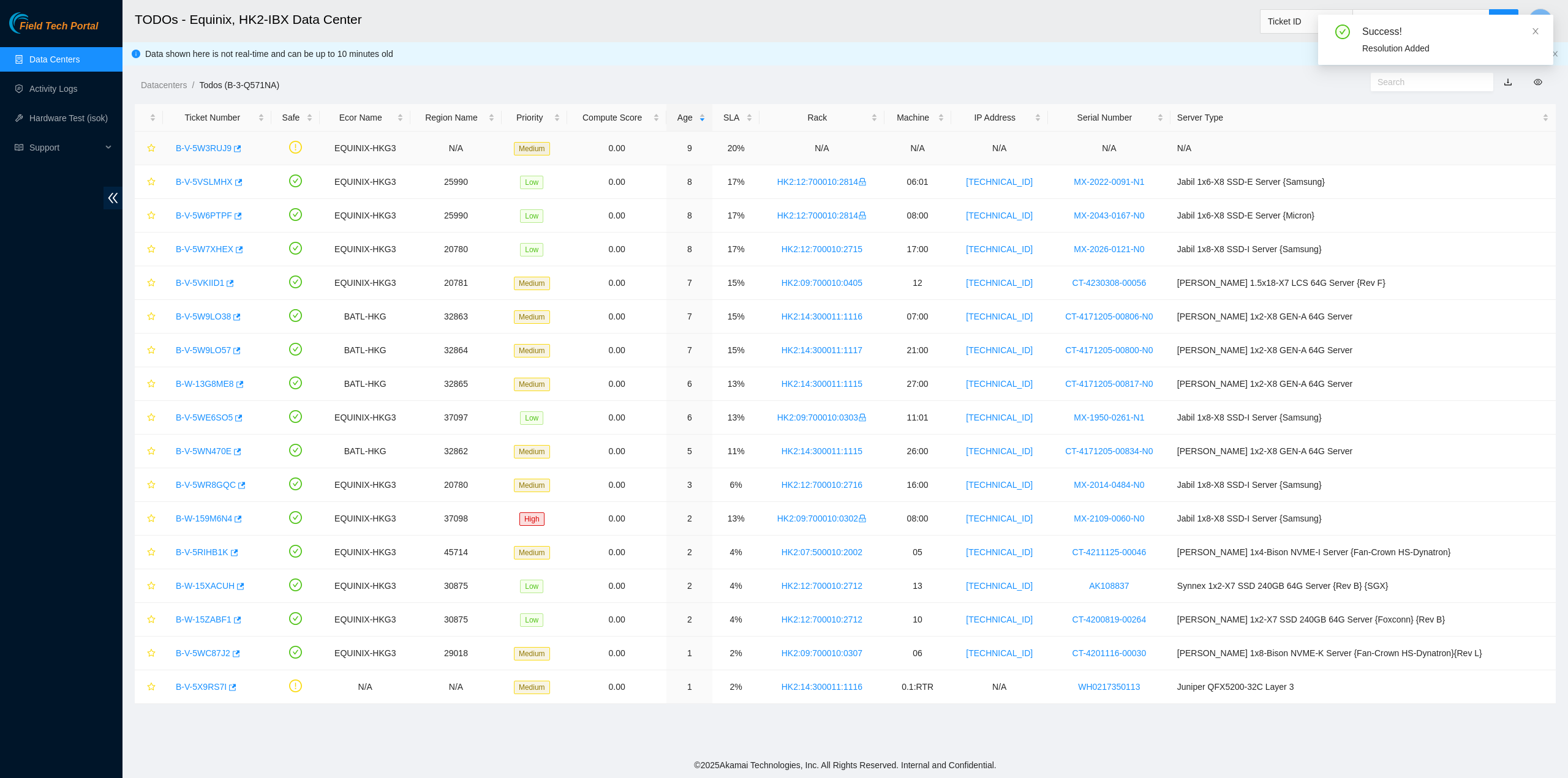
click at [207, 144] on link "B-V-5W3RUJ9" at bounding box center [203, 148] width 56 height 10
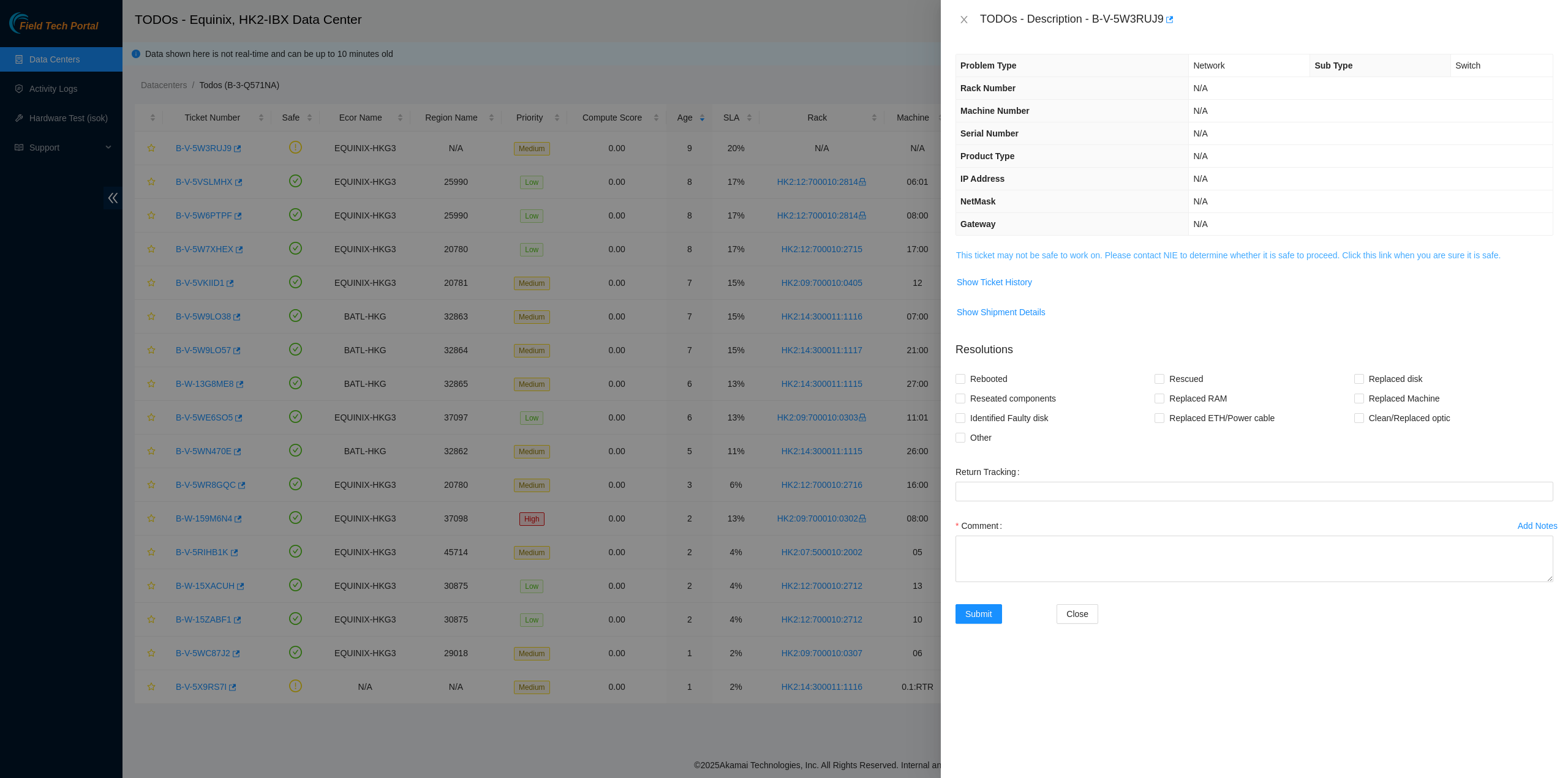
click at [1015, 255] on link "This ticket may not be safe to work on. Please contact NIE to determine whether…" at bounding box center [1229, 256] width 545 height 10
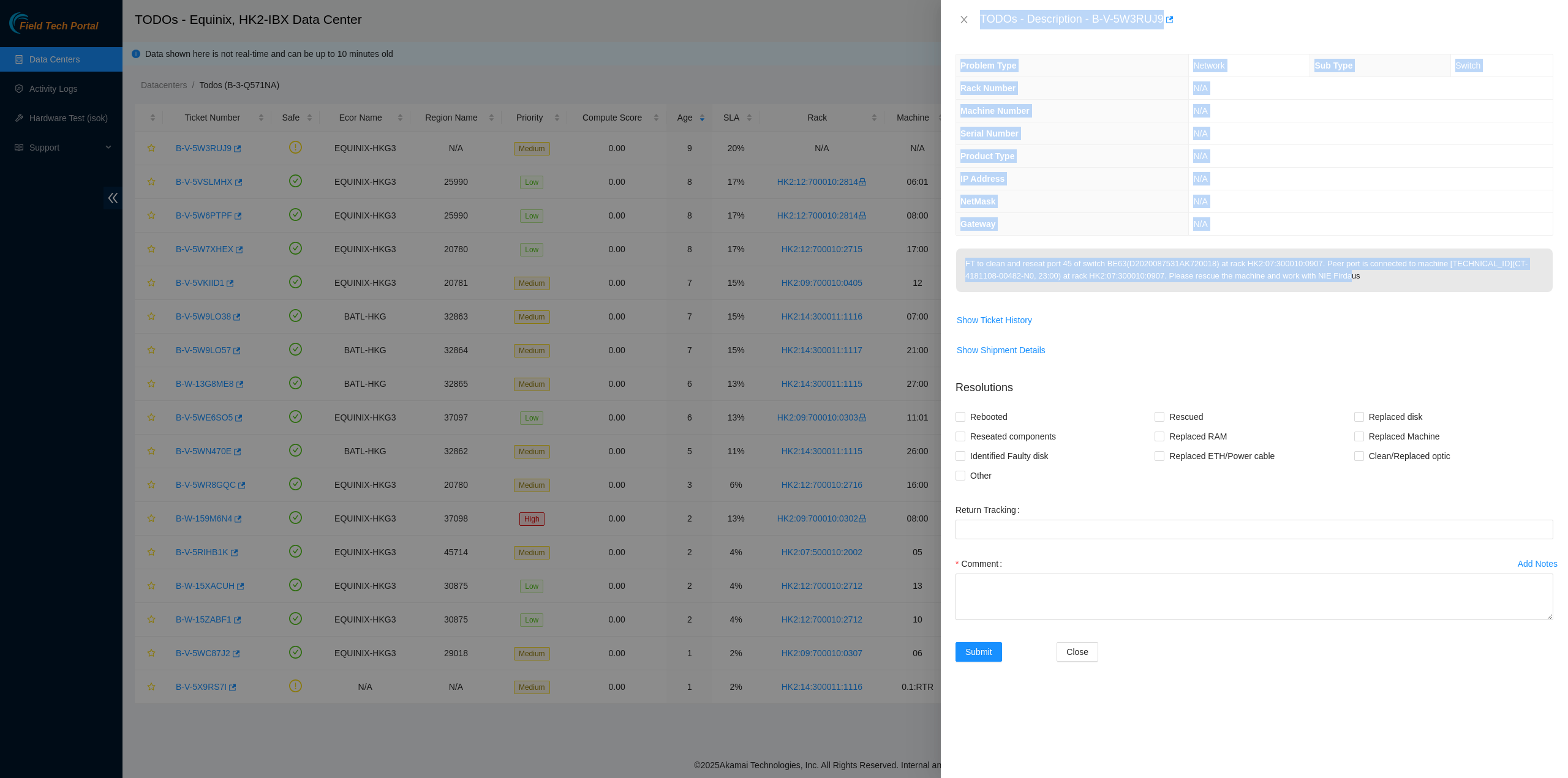
drag, startPoint x: 1339, startPoint y: 280, endPoint x: 938, endPoint y: 44, distance: 465.3
click at [938, 44] on div "TODOs - Description - B-V-5W3RUJ9 Problem Type Network Sub Type Switch Rack Num…" at bounding box center [784, 389] width 1568 height 778
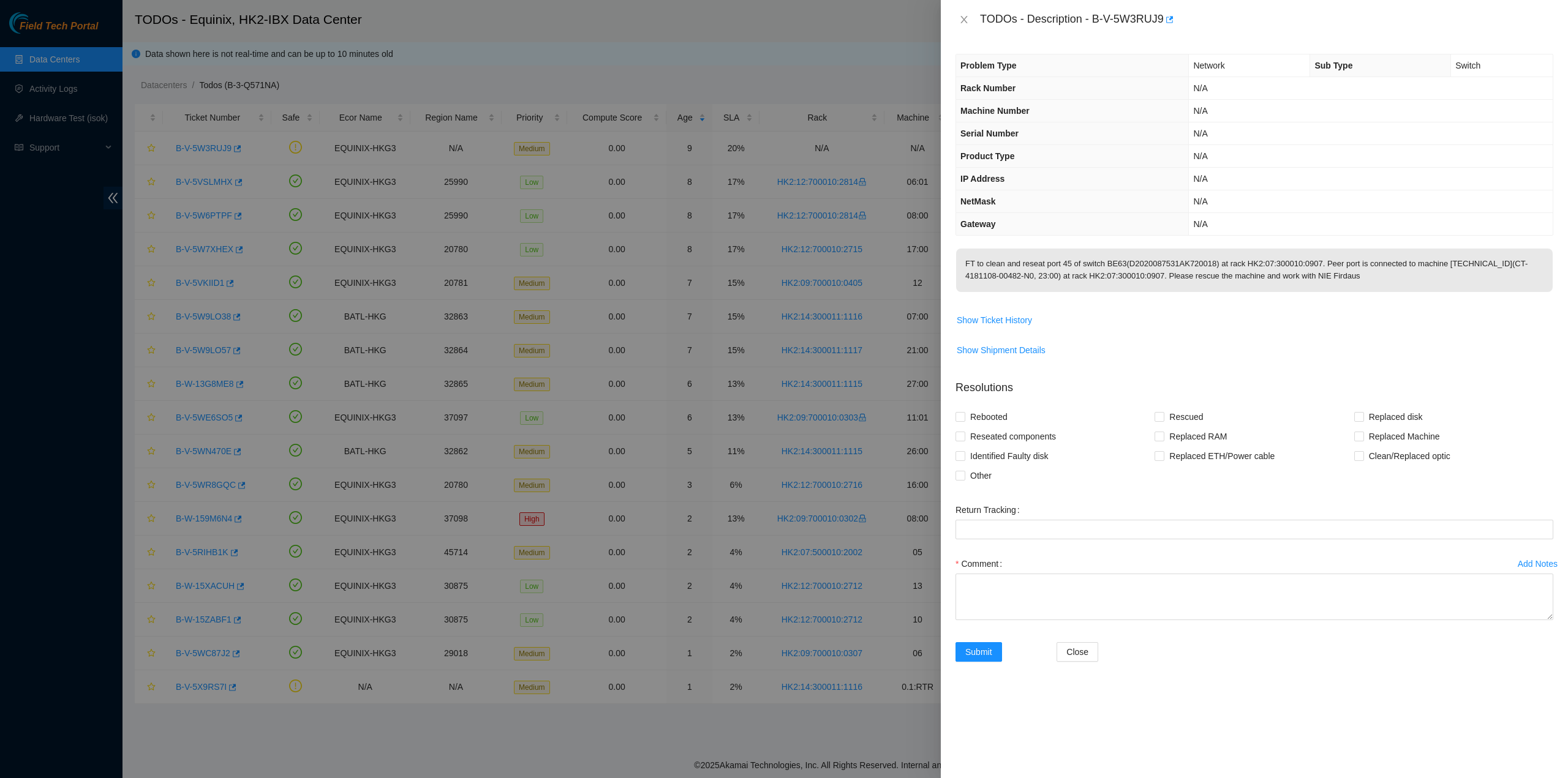
click at [1244, 370] on p "Resolutions" at bounding box center [1255, 383] width 598 height 27
click at [964, 16] on icon "close" at bounding box center [964, 20] width 10 height 10
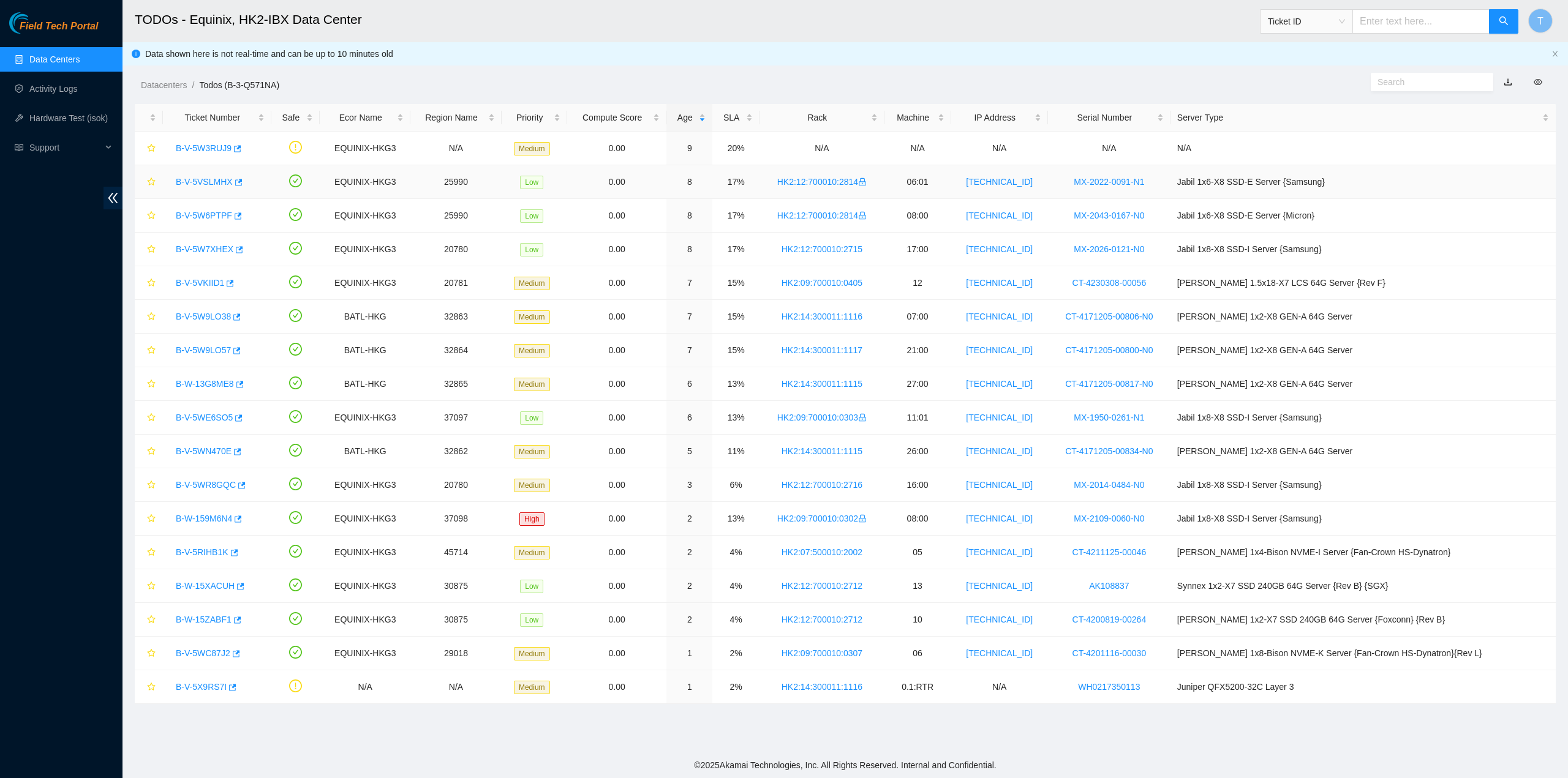
click at [205, 180] on link "B-V-5VSLMHX" at bounding box center [204, 182] width 57 height 10
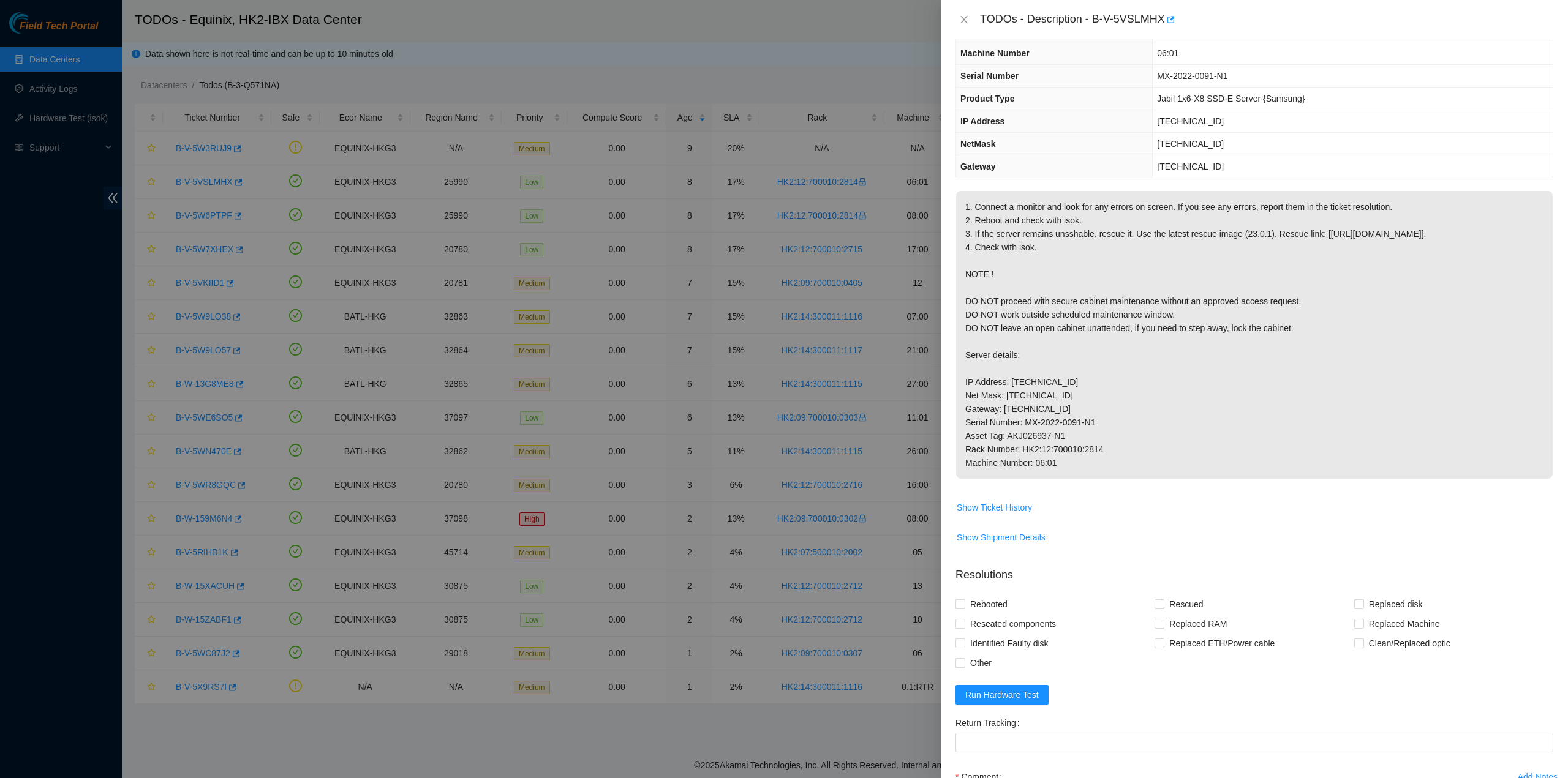
scroll to position [235, 0]
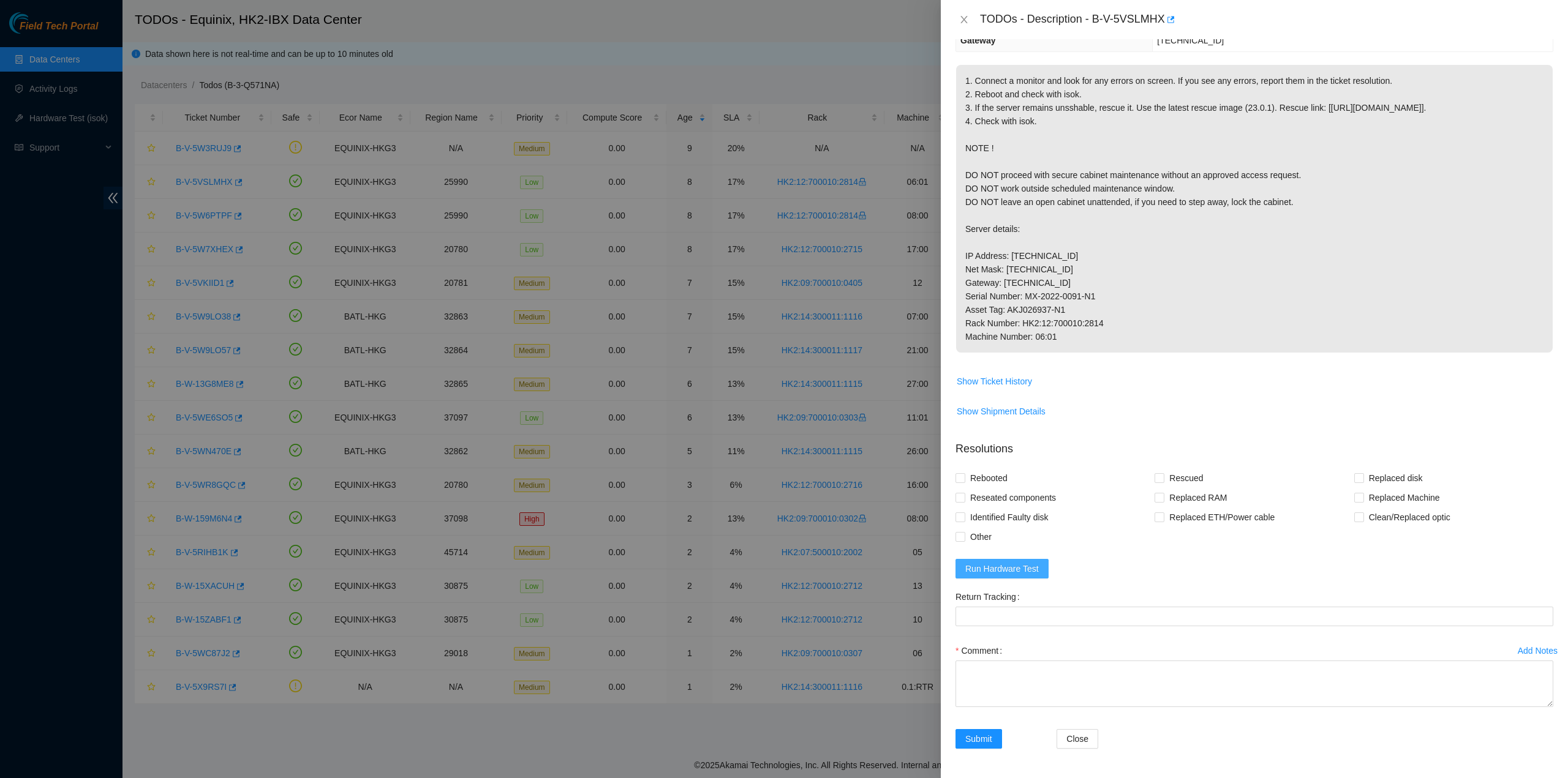
click at [1044, 566] on form "Resolutions Rebooted Rescued Replaced disk Reseated components Replaced RAM Rep…" at bounding box center [1255, 597] width 598 height 333
click at [1041, 566] on button "Run Hardware Test" at bounding box center [1002, 568] width 93 height 20
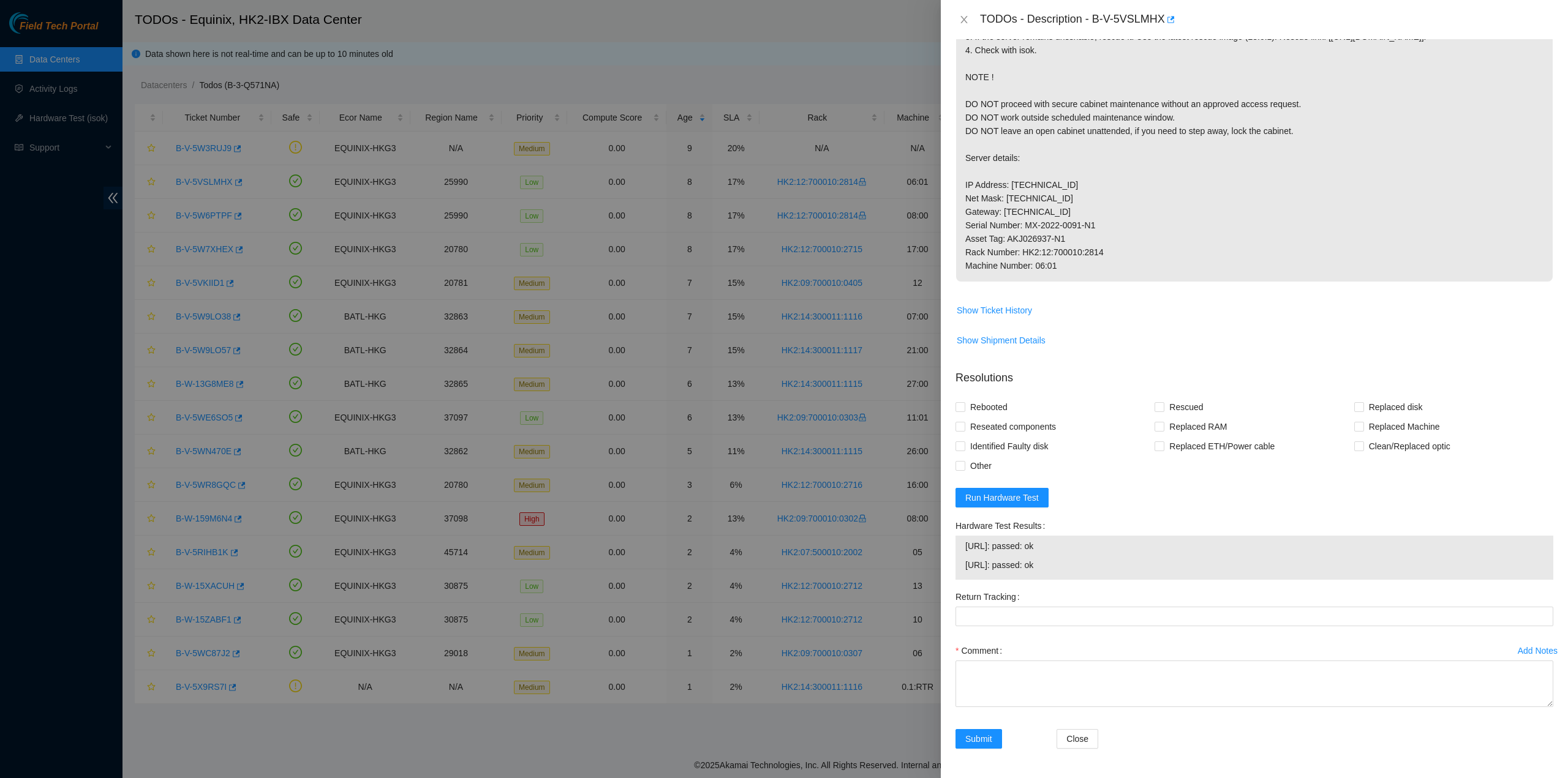
scroll to position [296, 0]
drag, startPoint x: 989, startPoint y: 434, endPoint x: 984, endPoint y: 416, distance: 18.7
click at [990, 434] on span "Reseated components" at bounding box center [1013, 426] width 95 height 20
click at [964, 431] on input "Reseated components" at bounding box center [960, 426] width 9 height 9
checkbox input "true"
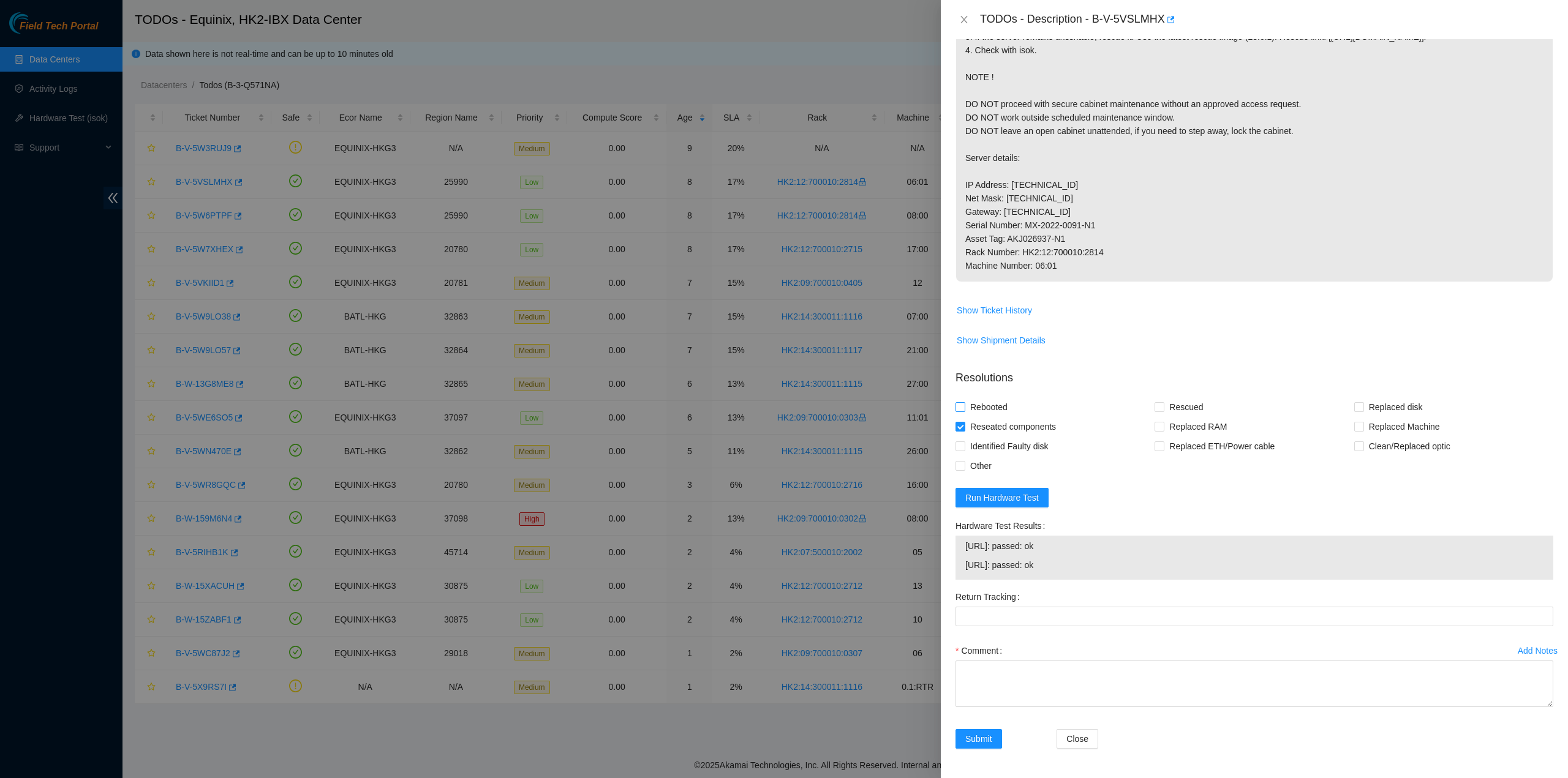
click at [983, 415] on span "Rebooted" at bounding box center [989, 407] width 47 height 20
click at [964, 411] on input "Rebooted" at bounding box center [960, 407] width 9 height 9
checkbox input "true"
click at [1171, 417] on span "Rescued" at bounding box center [1186, 407] width 44 height 20
click at [1159, 411] on input "Rescued" at bounding box center [1159, 407] width 9 height 9
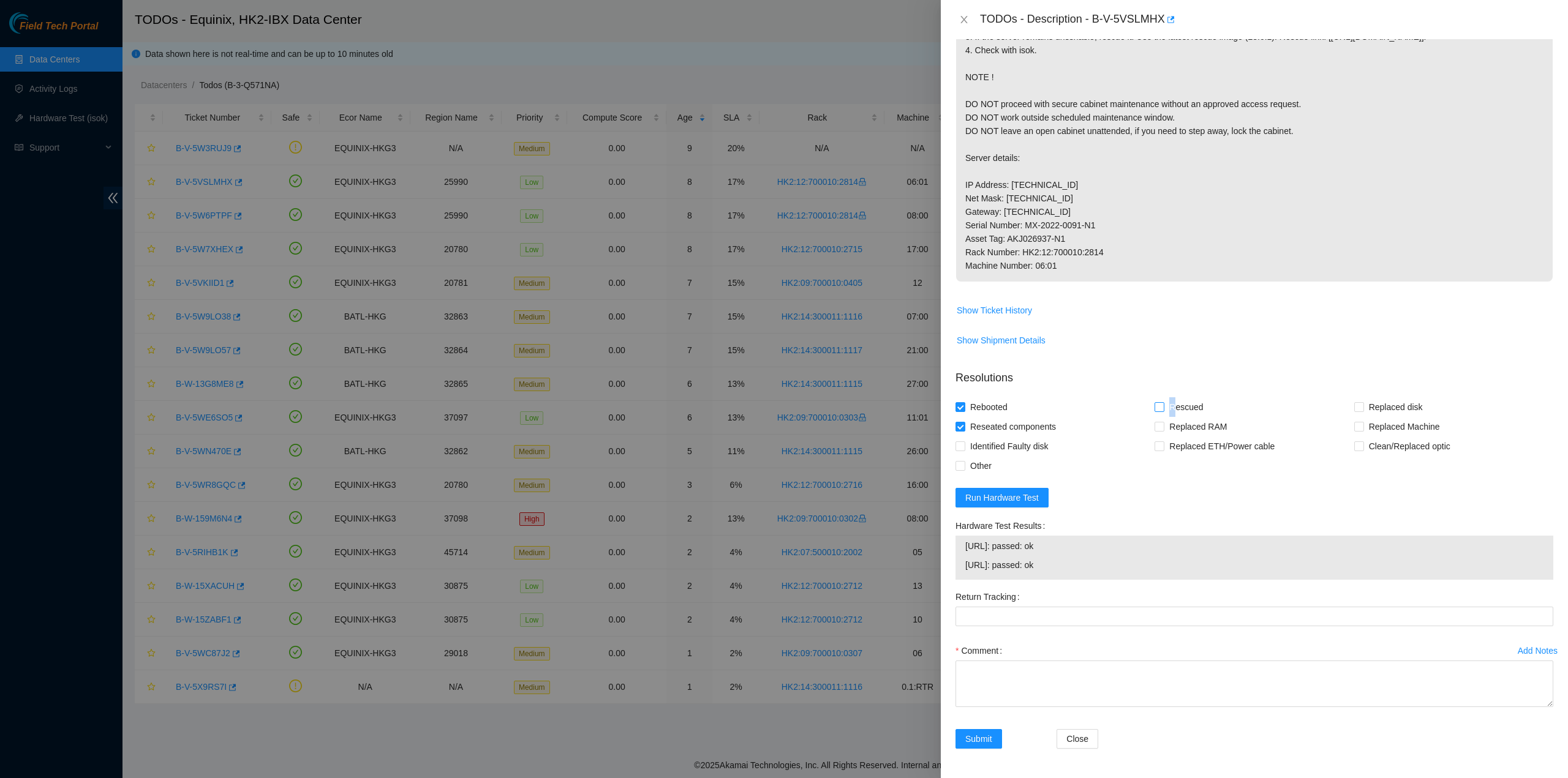
checkbox input "true"
click at [1034, 687] on textarea "Comment" at bounding box center [1255, 684] width 598 height 47
type textarea "pass ok"
click at [1138, 49] on p "1. Connect a monitor and look for any errors on screen. If you see any errors, …" at bounding box center [1255, 138] width 596 height 288
drag, startPoint x: 1099, startPoint y: 18, endPoint x: 1161, endPoint y: 32, distance: 63.6
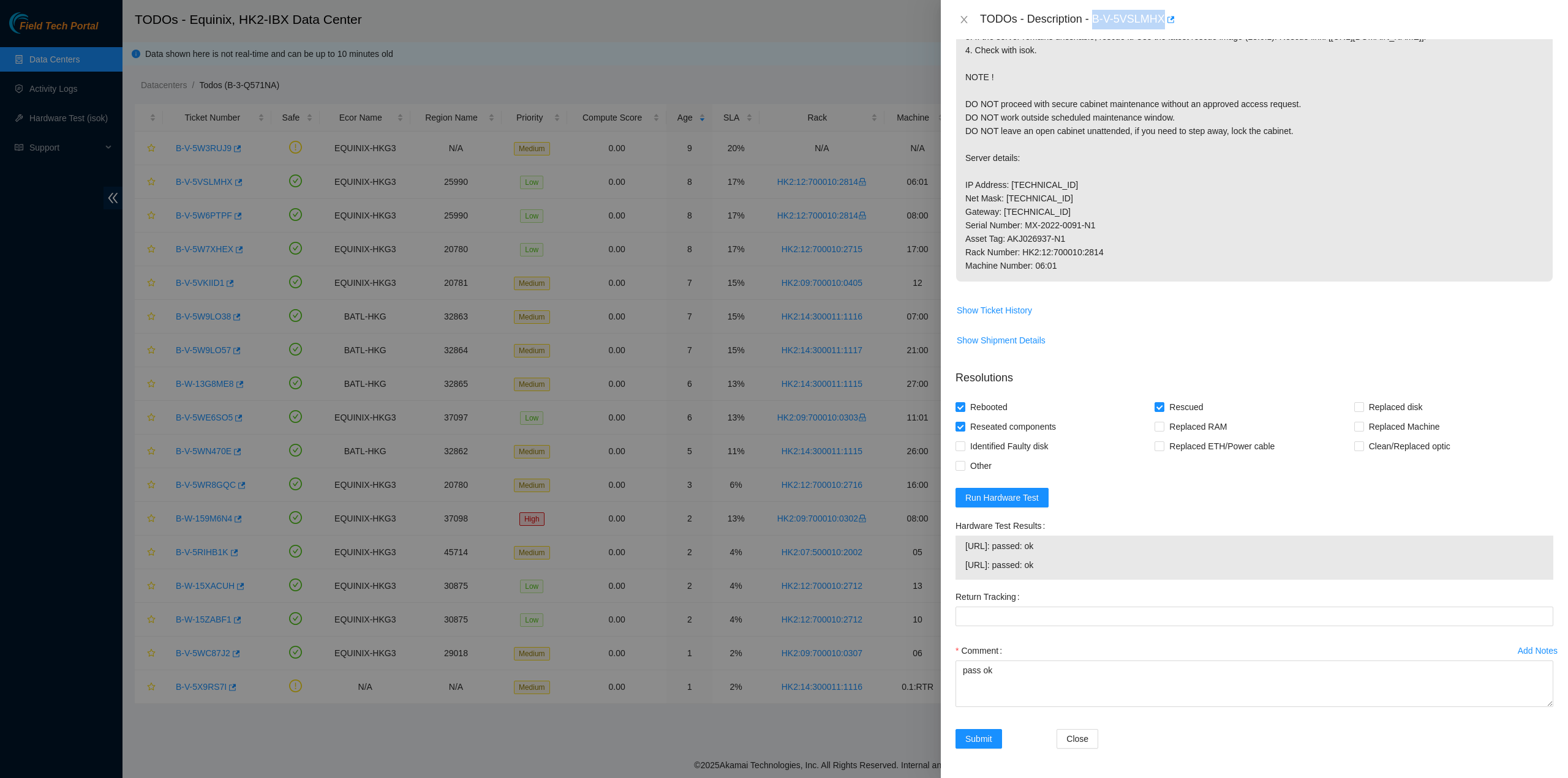
click at [1161, 32] on div "TODOs - Description - B-V-5VSLMHX" at bounding box center [1254, 20] width 627 height 39
copy div "B-V-5VSLMH"
drag, startPoint x: 1130, startPoint y: 52, endPoint x: 1094, endPoint y: 372, distance: 322.0
click at [1130, 54] on p "1. Connect a monitor and look for any errors on screen. If you see any errors, …" at bounding box center [1255, 138] width 596 height 288
click at [986, 746] on span "Submit" at bounding box center [979, 739] width 27 height 13
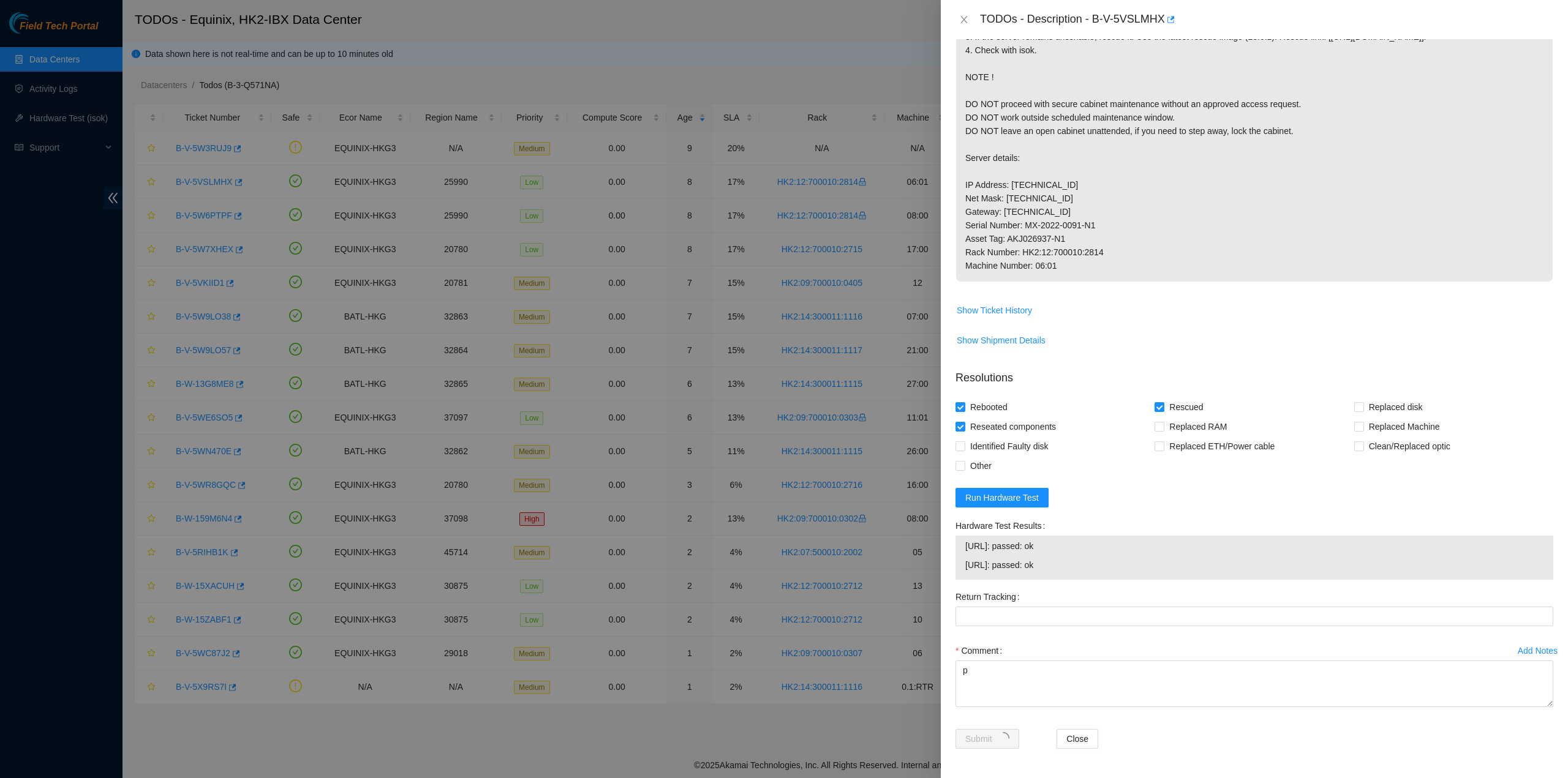
scroll to position [0, 0]
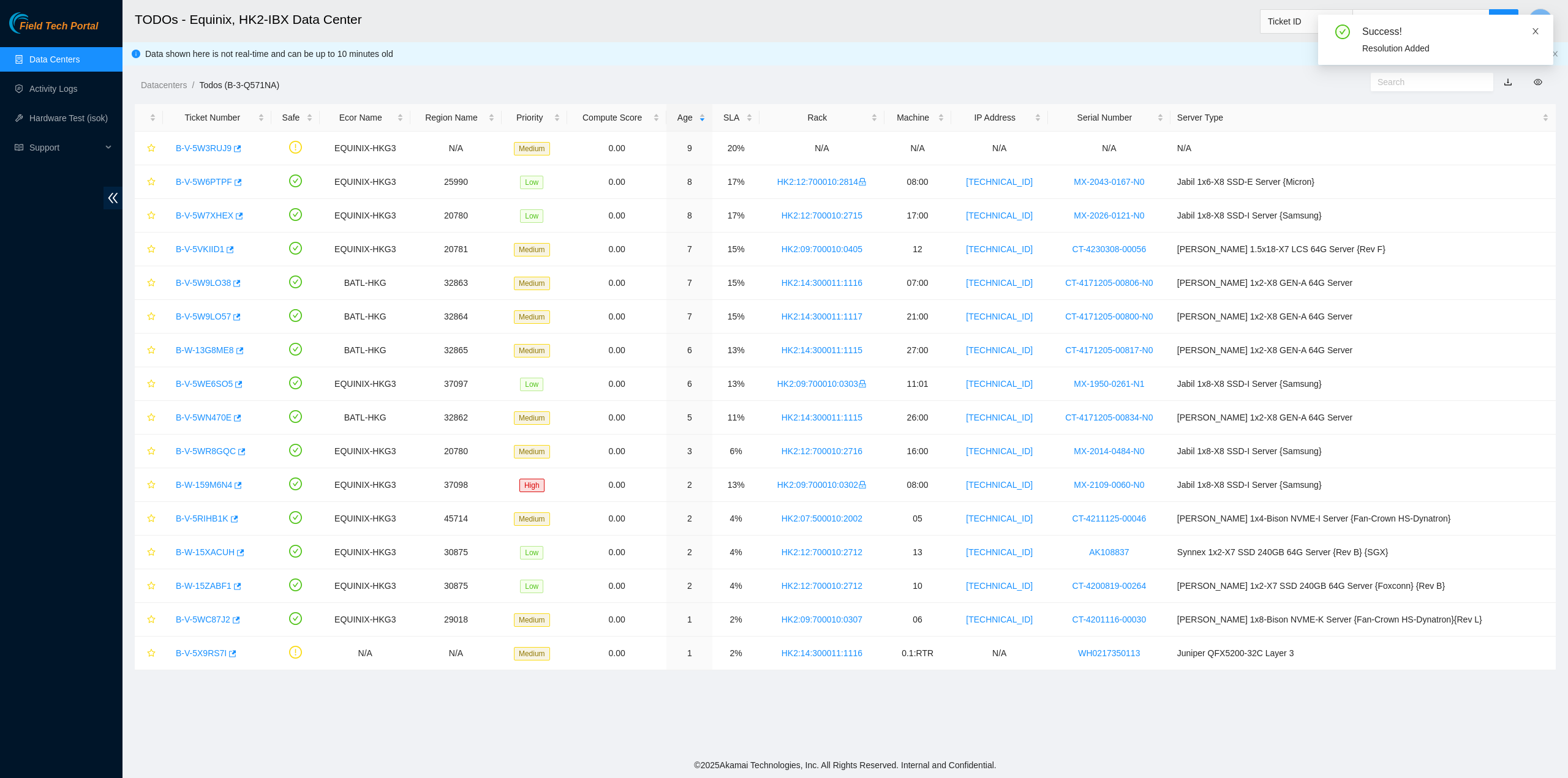
click at [1535, 31] on icon "close" at bounding box center [1536, 32] width 9 height 9
click at [1538, 21] on span "T" at bounding box center [1541, 21] width 6 height 15
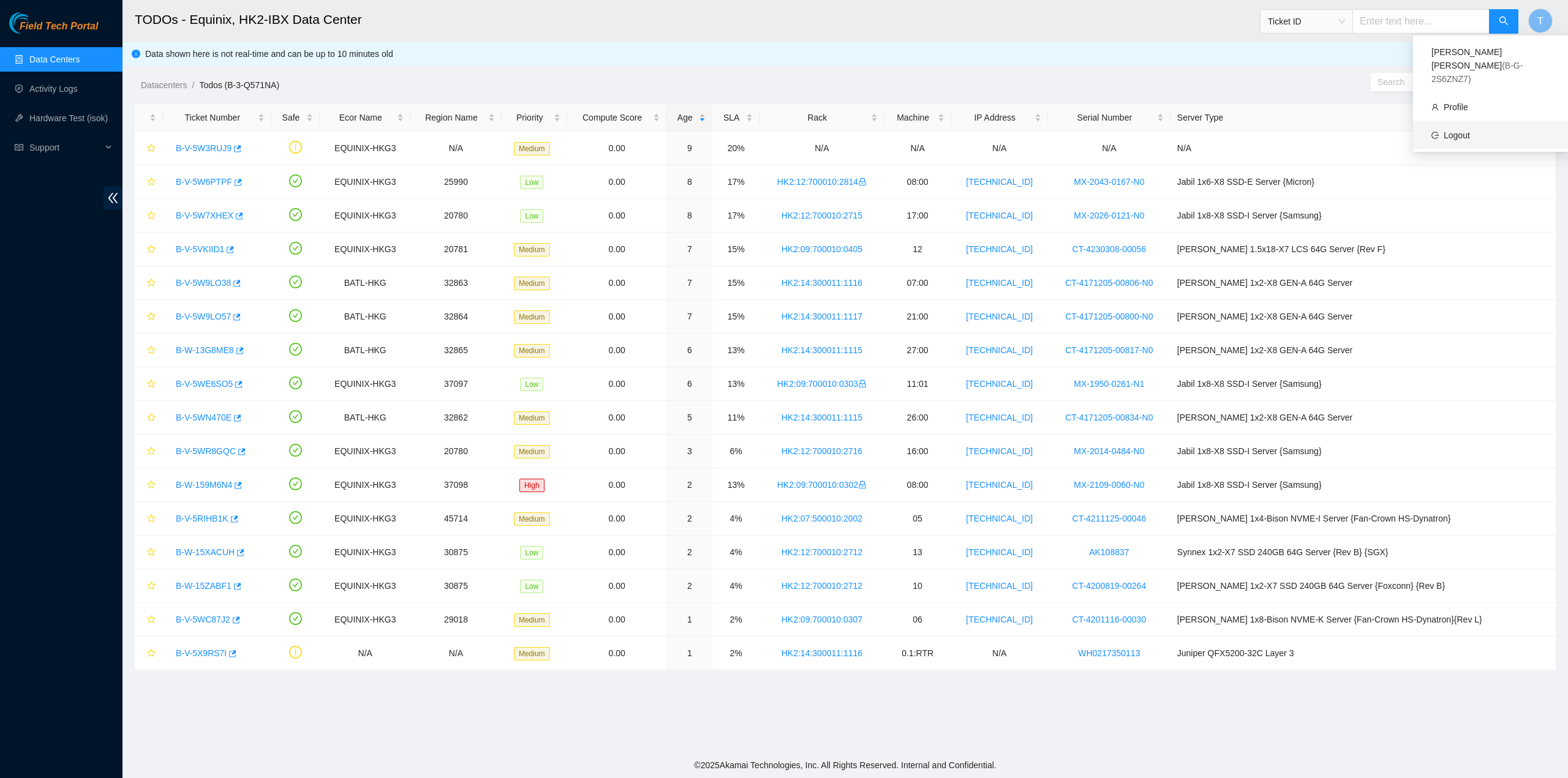
click at [1454, 131] on link "Logout" at bounding box center [1457, 136] width 27 height 10
